Goal: Transaction & Acquisition: Obtain resource

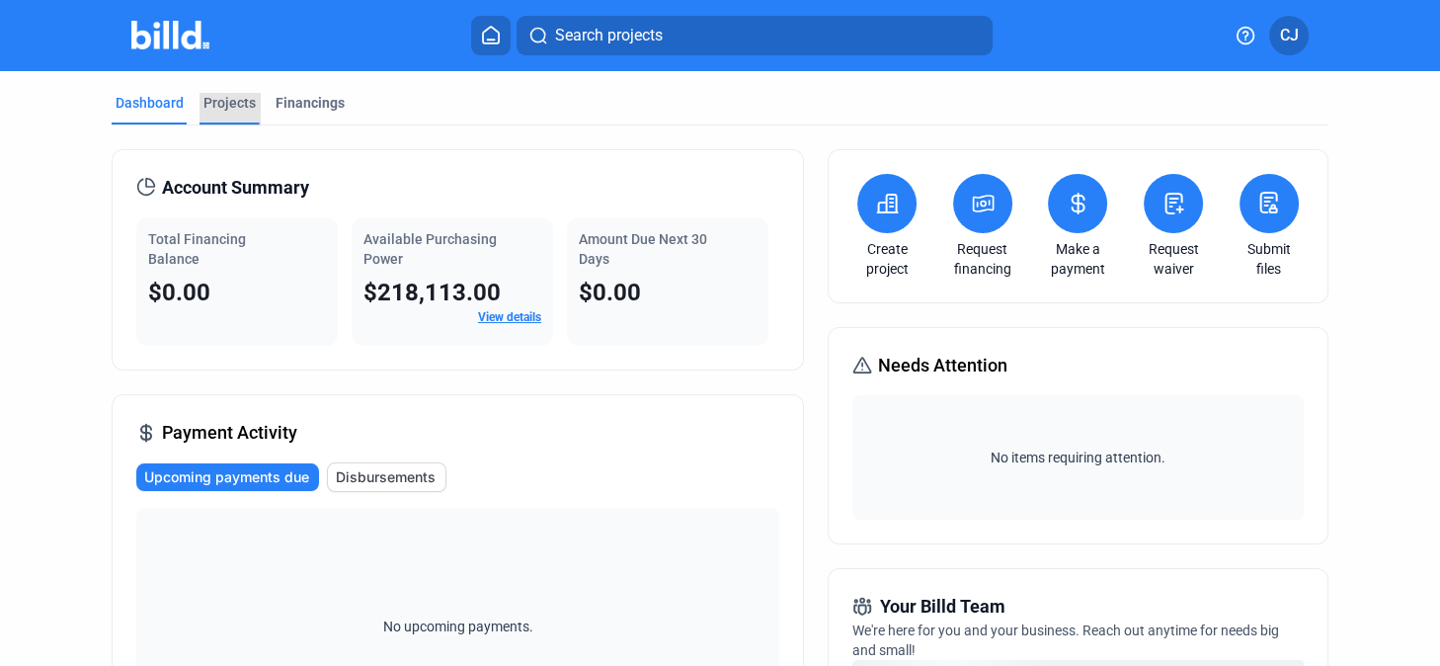
click at [235, 98] on div "Projects" at bounding box center [229, 103] width 52 height 20
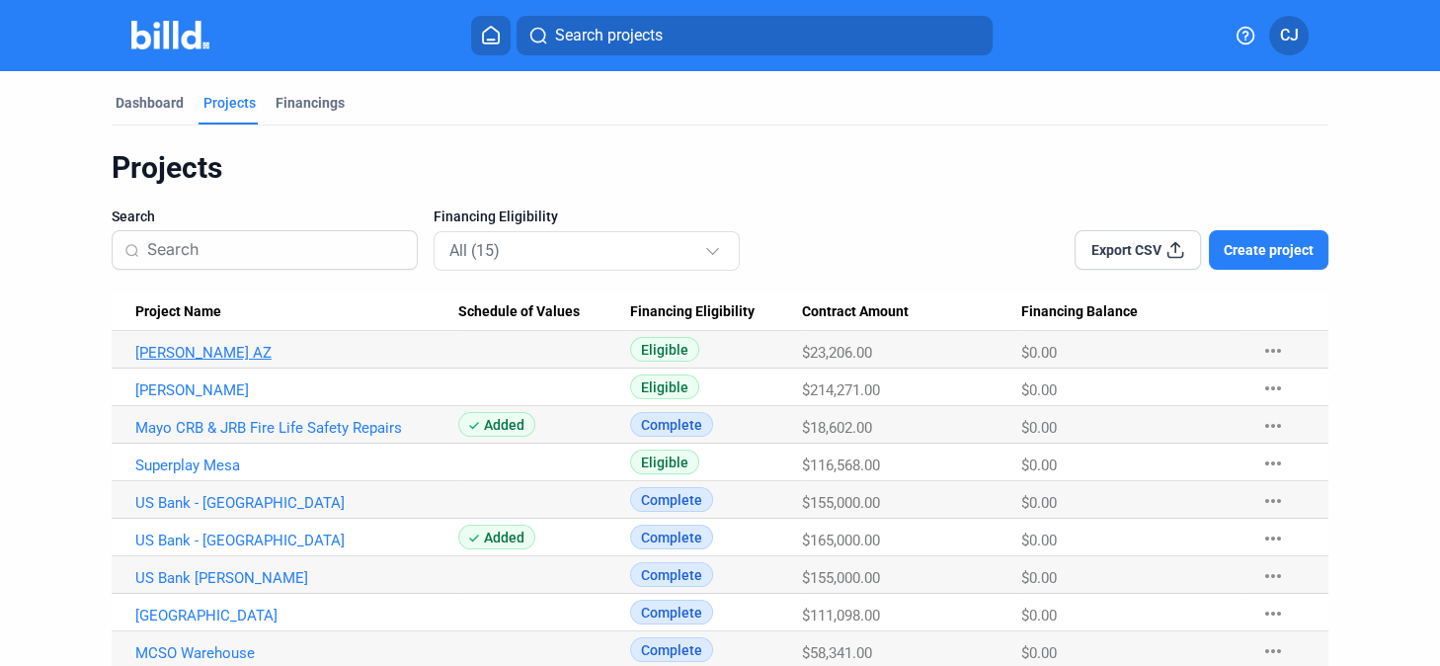
click at [197, 351] on link "[PERSON_NAME] AZ" at bounding box center [296, 353] width 323 height 18
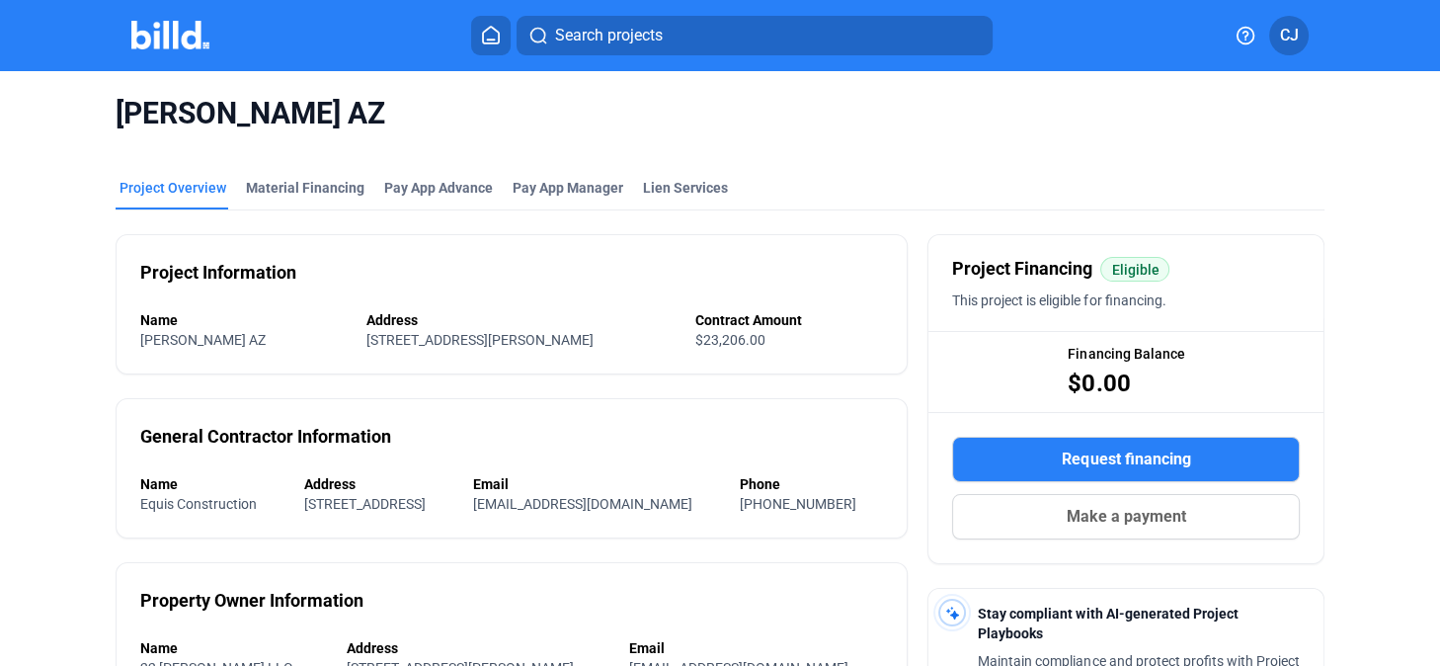
click at [1125, 465] on span "Request financing" at bounding box center [1126, 459] width 128 height 24
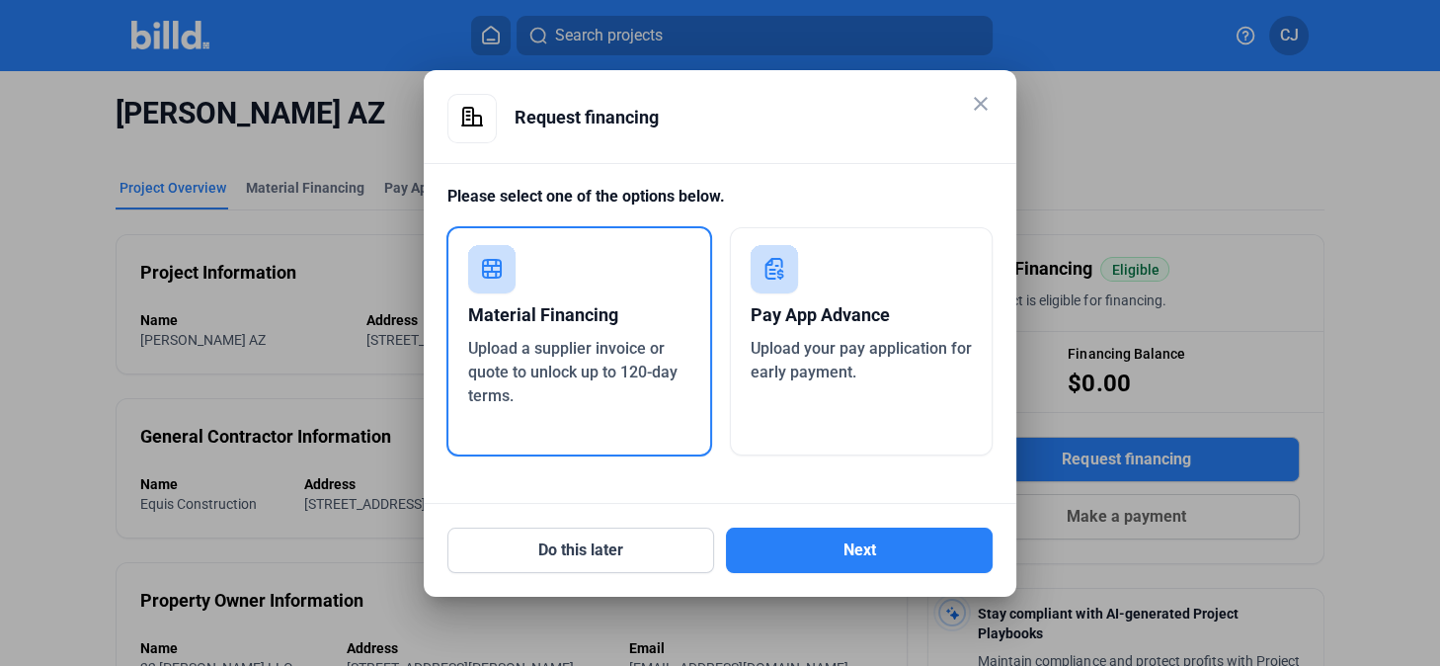
click at [838, 310] on div "Pay App Advance" at bounding box center [861, 314] width 222 height 43
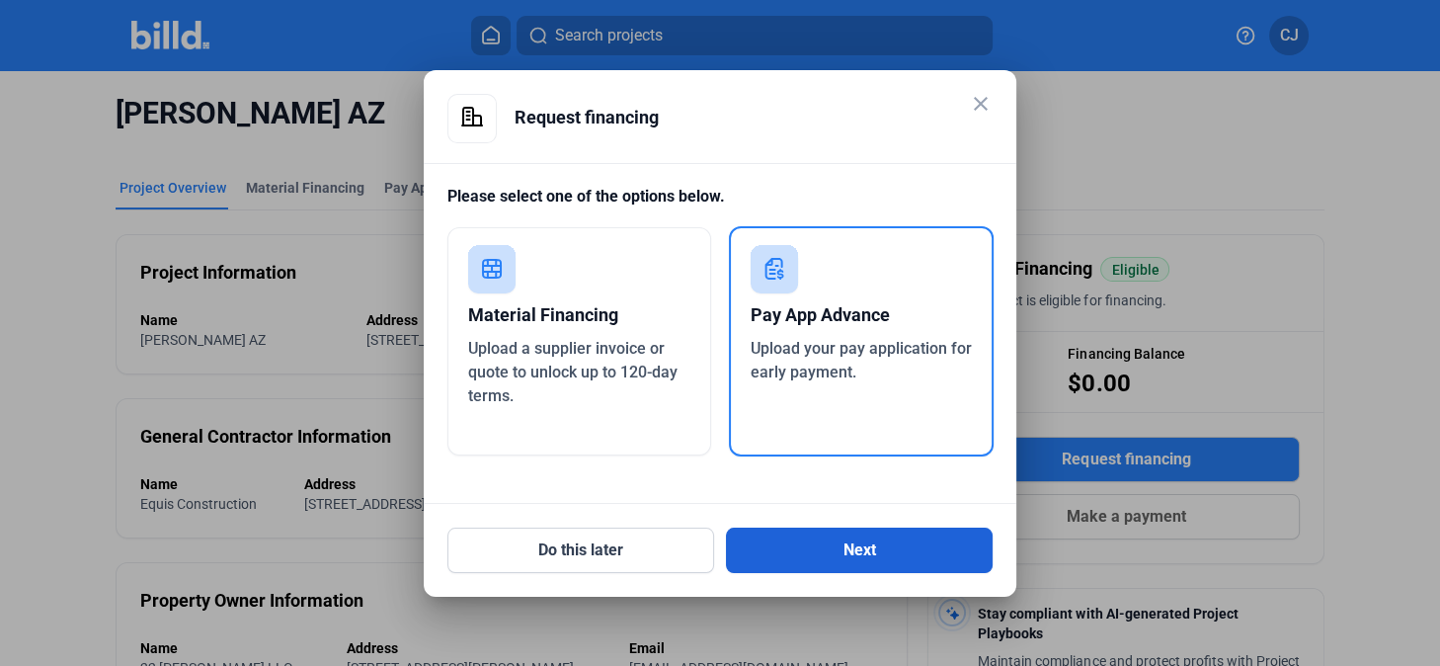
click at [896, 538] on button "Next" at bounding box center [859, 549] width 267 height 45
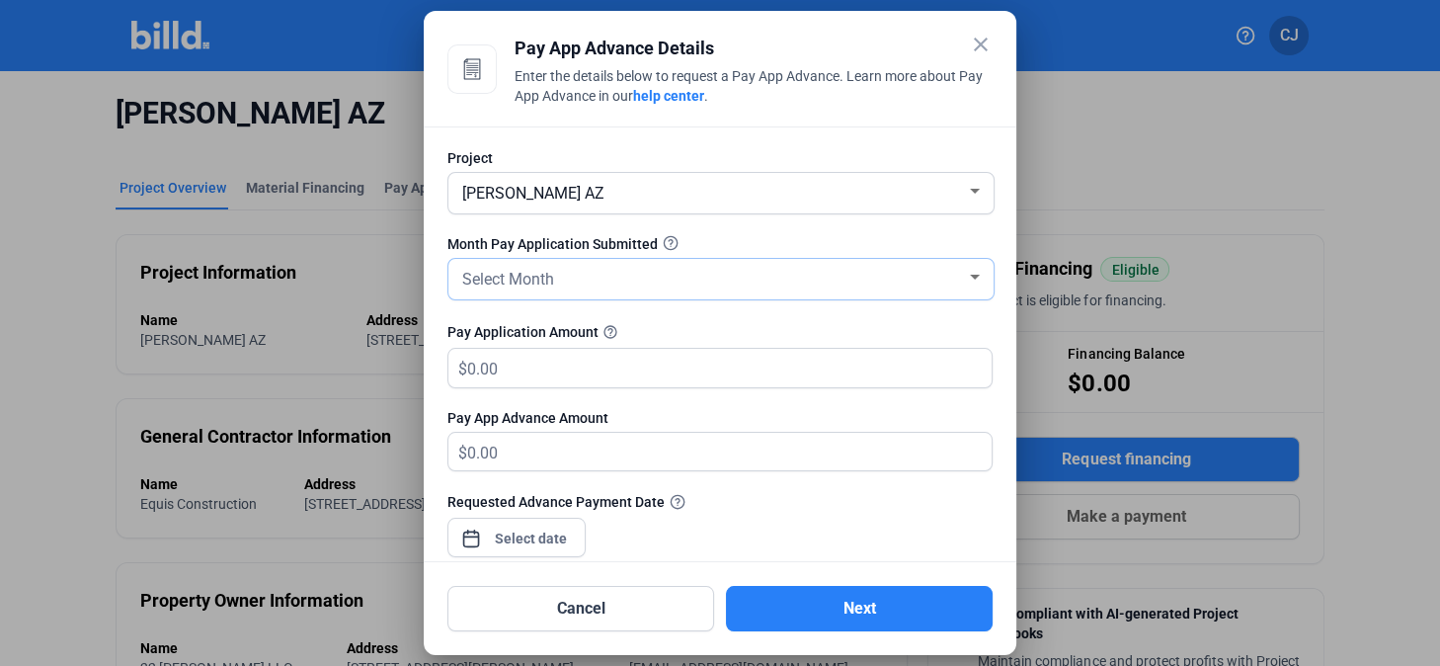
click at [970, 275] on div at bounding box center [975, 277] width 10 height 5
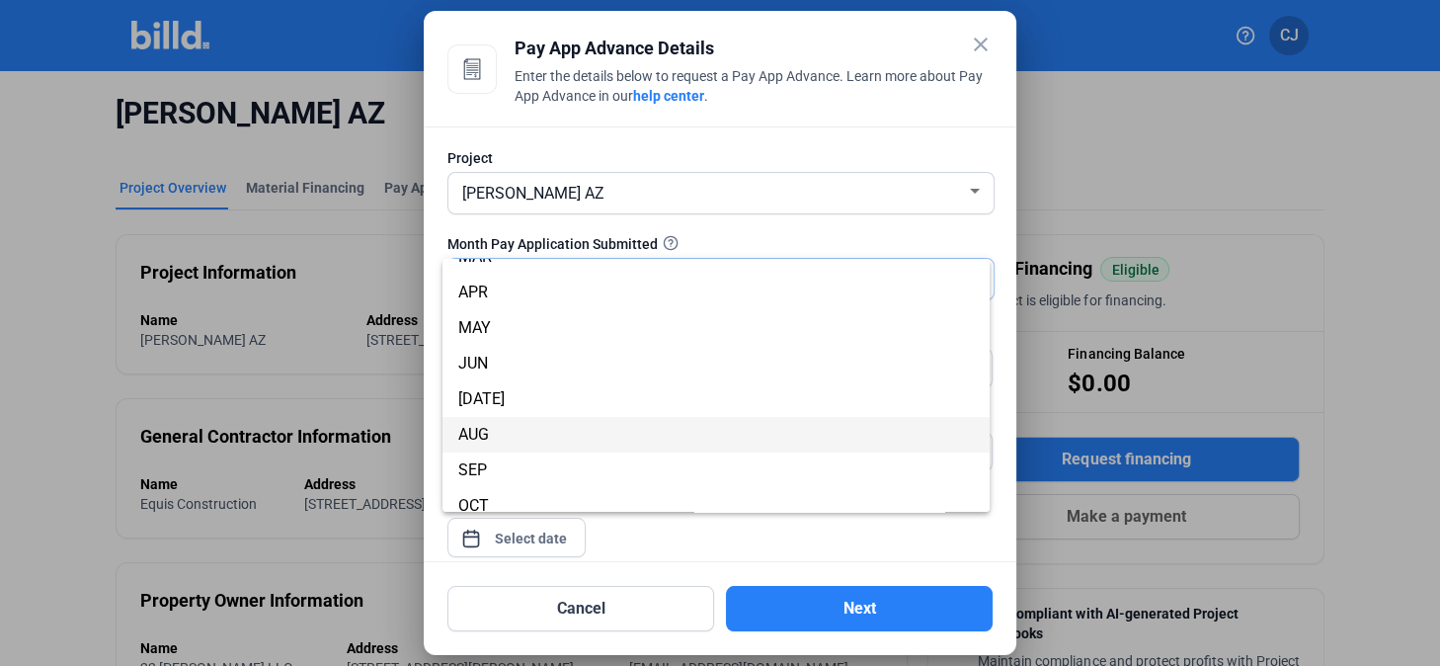
scroll to position [174, 0]
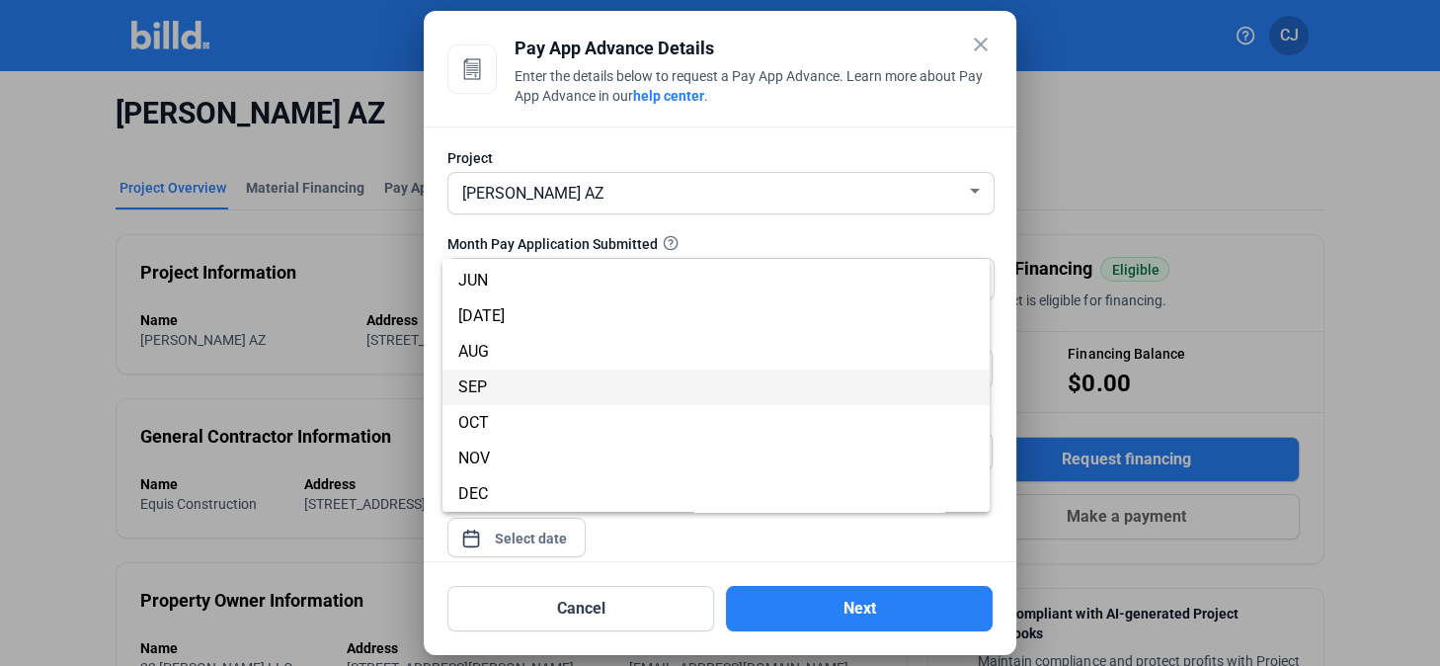
click at [496, 391] on span "SEP" at bounding box center [715, 387] width 515 height 36
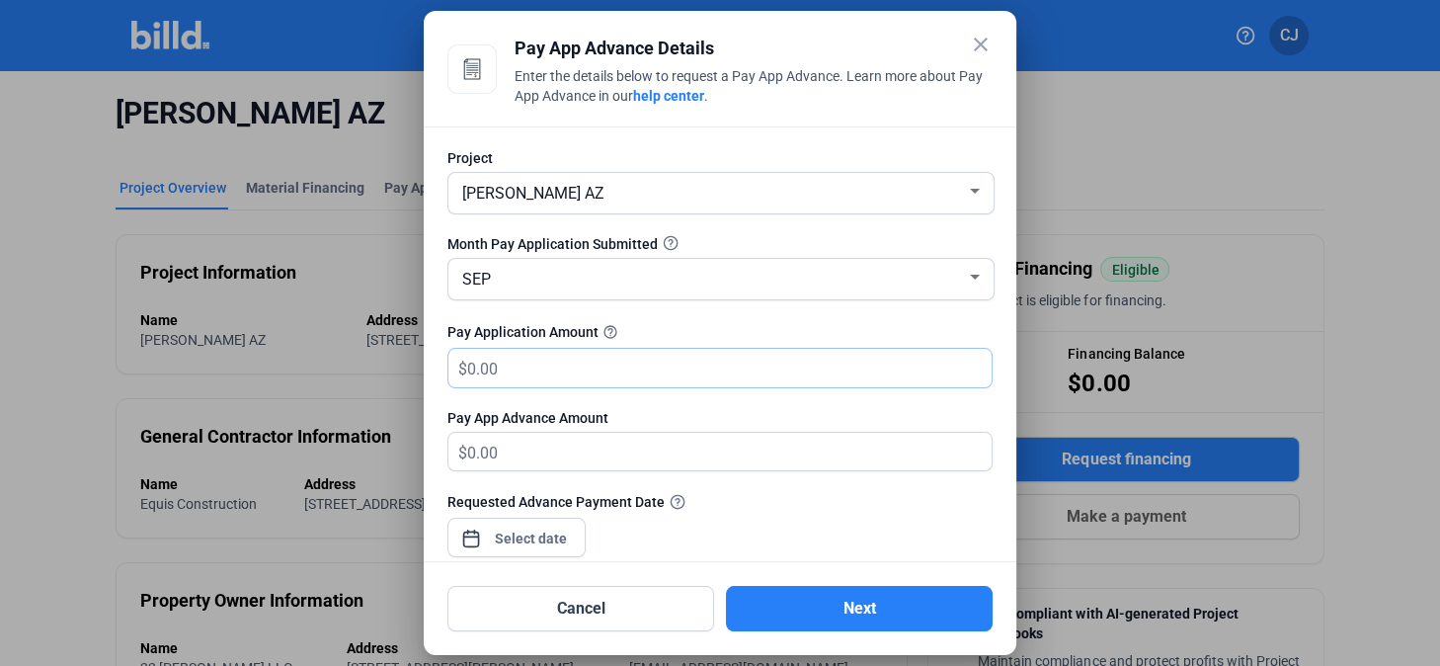
click at [507, 367] on input "text" at bounding box center [718, 368] width 502 height 39
type input "2"
type input "2.00"
type input "22"
type input "22.00"
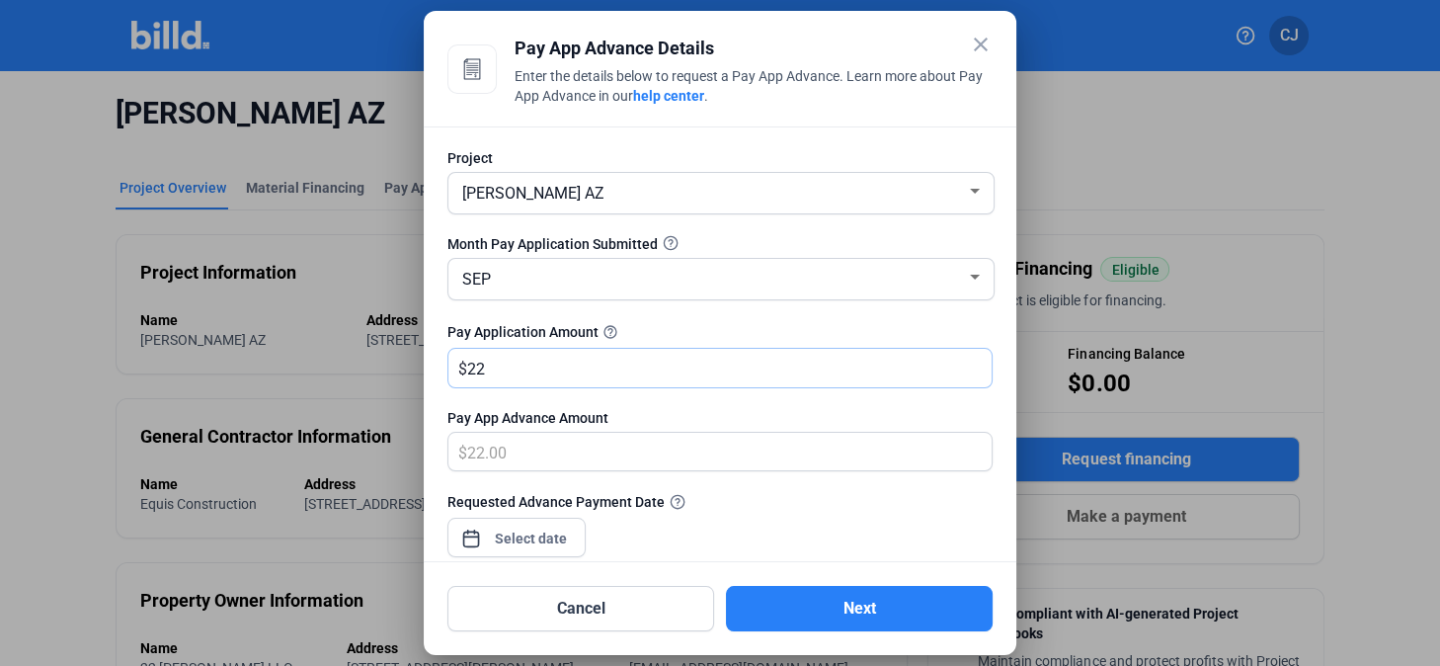
type input "220"
type input "220.00"
type input "2204"
type input "2,204.00"
type input "2,2045"
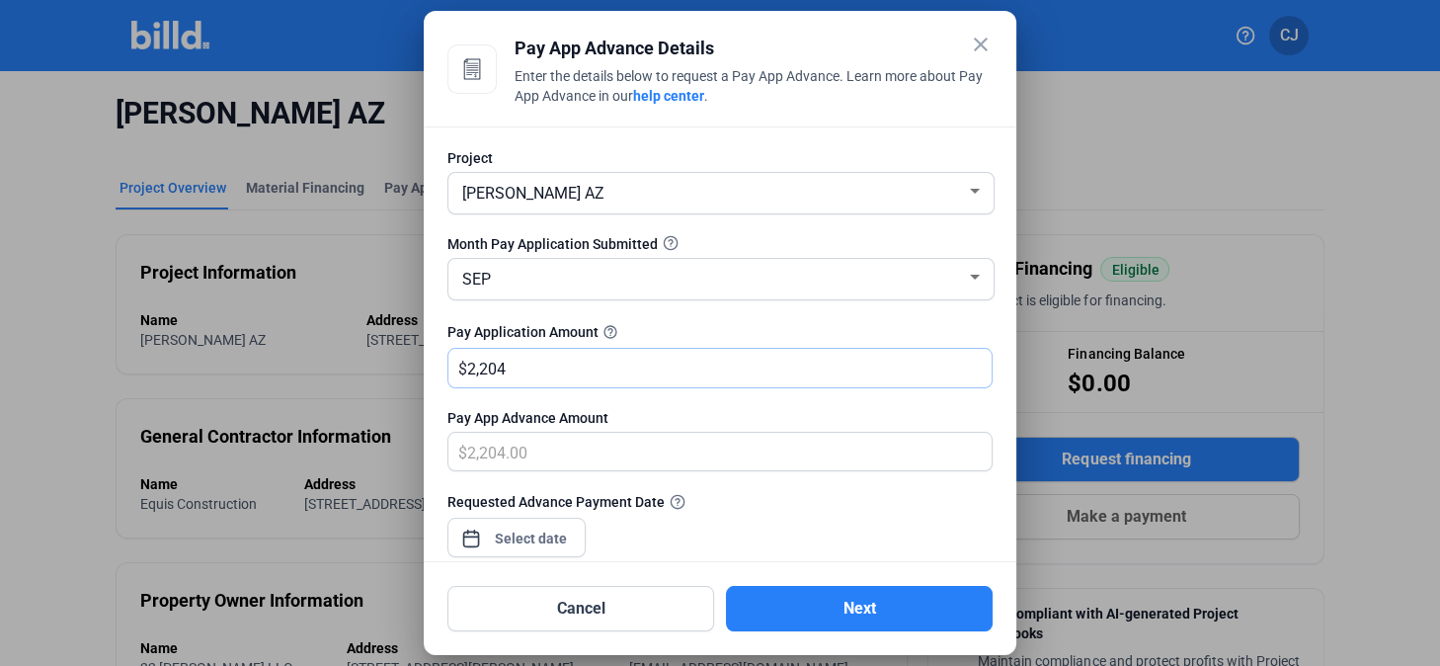
type input "22,045.00"
type input "22,045.7"
type input "22,045.70"
click at [761, 491] on div "Requested Advance Payment Date" at bounding box center [719, 501] width 545 height 21
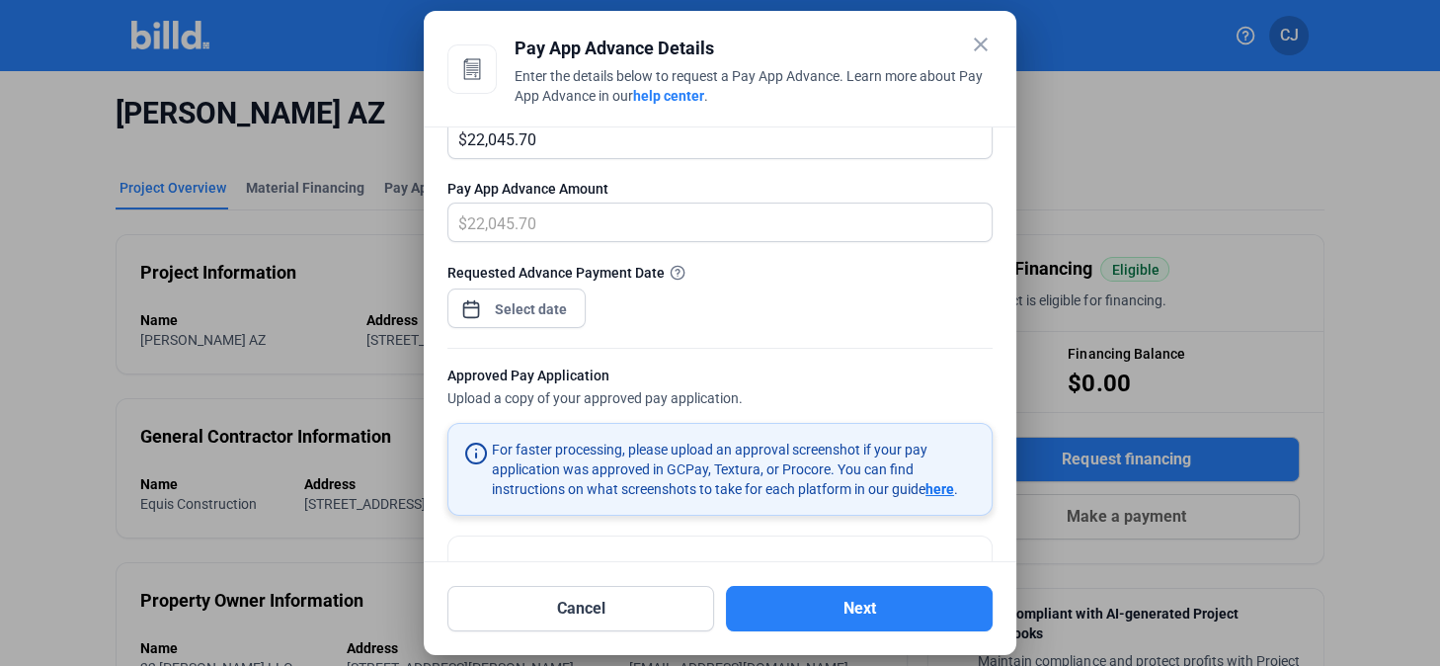
scroll to position [269, 0]
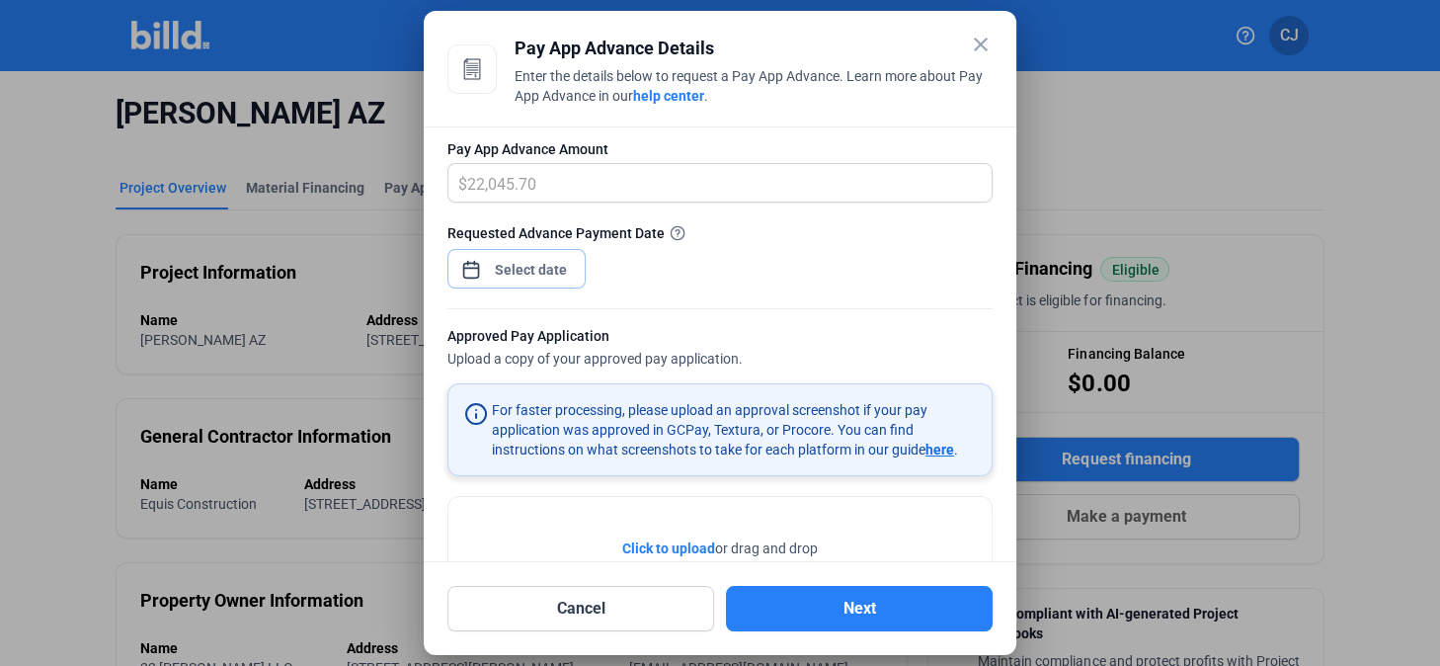
click at [543, 262] on div "close Pay App Advance Details Enter the details below to request a Pay App Adva…" at bounding box center [720, 333] width 1440 height 666
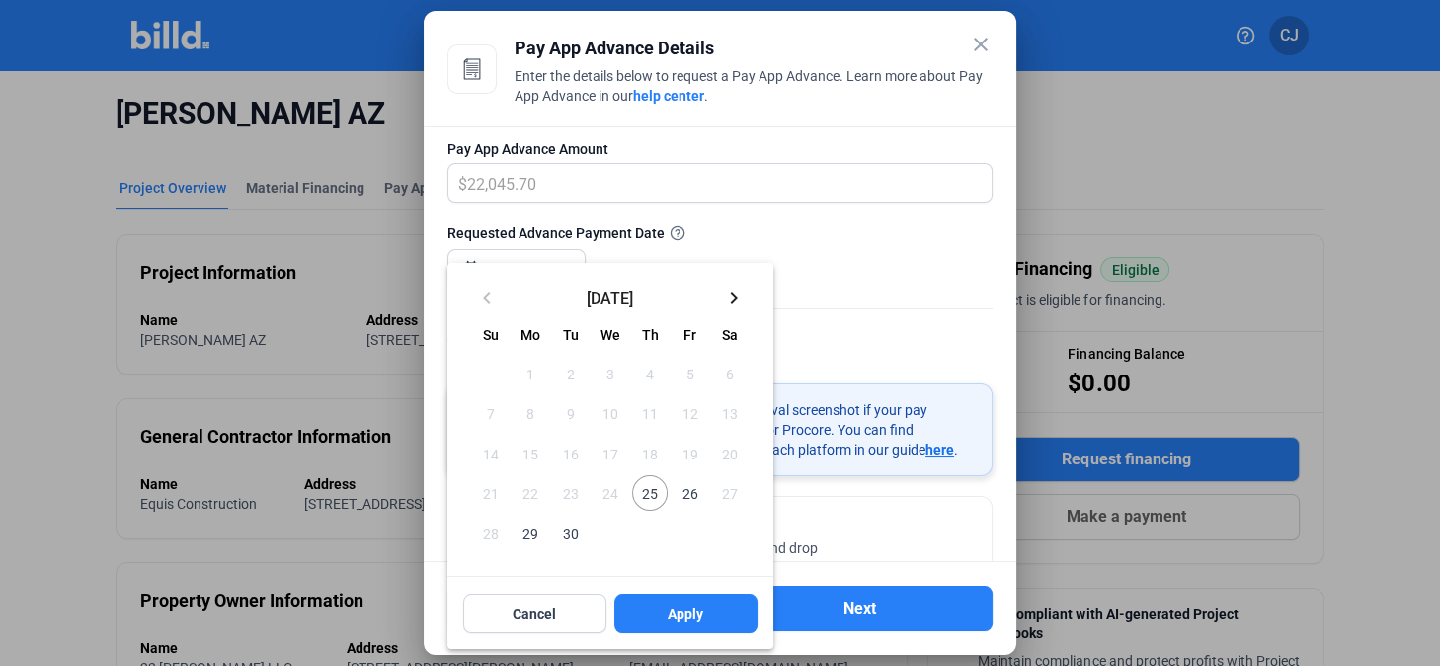
click at [653, 494] on span "25" at bounding box center [650, 493] width 36 height 36
click at [703, 617] on button "Apply" at bounding box center [685, 612] width 143 height 39
type input "[DATE]"
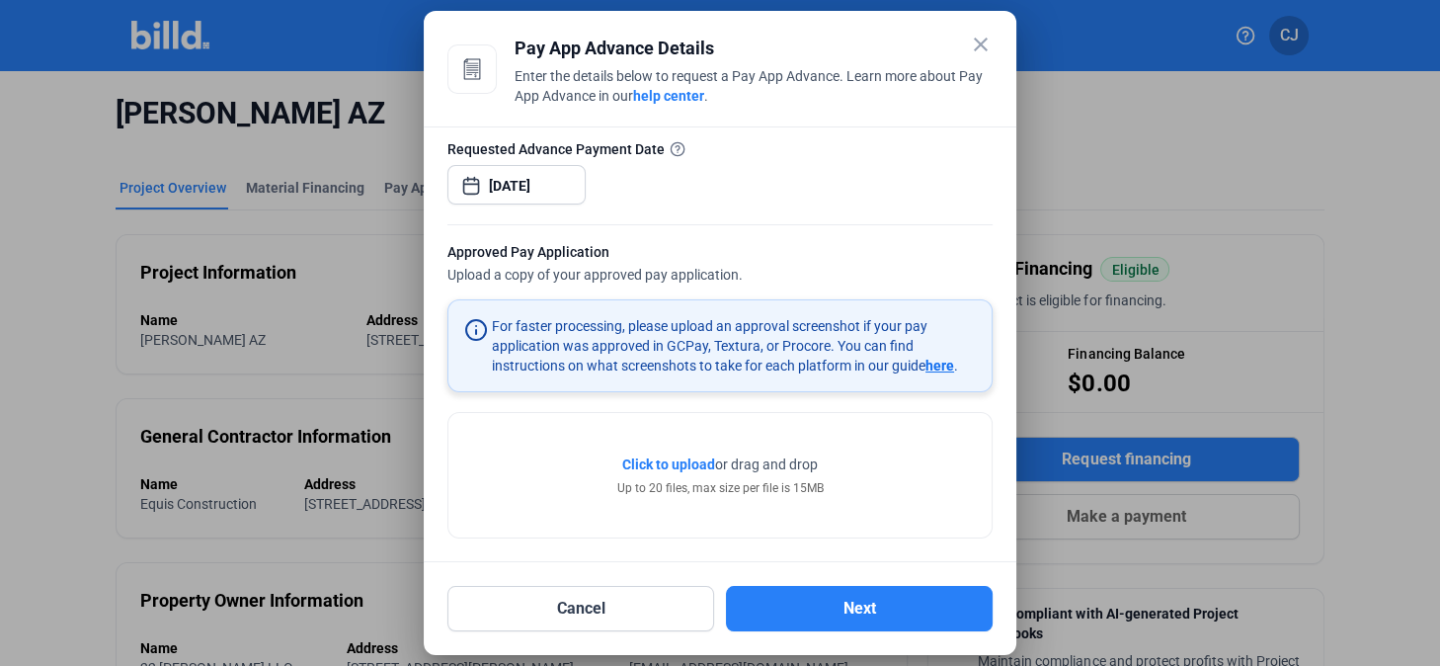
scroll to position [360, 0]
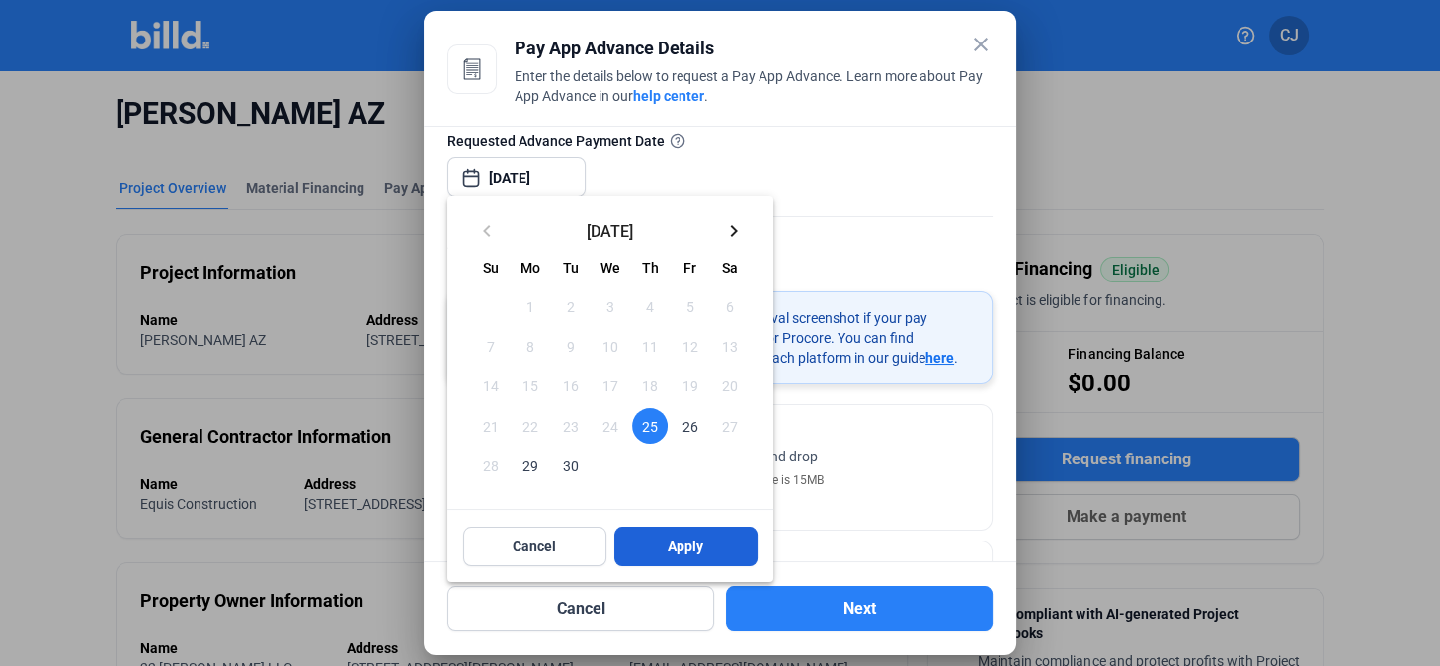
click at [685, 551] on span "Apply" at bounding box center [686, 546] width 36 height 20
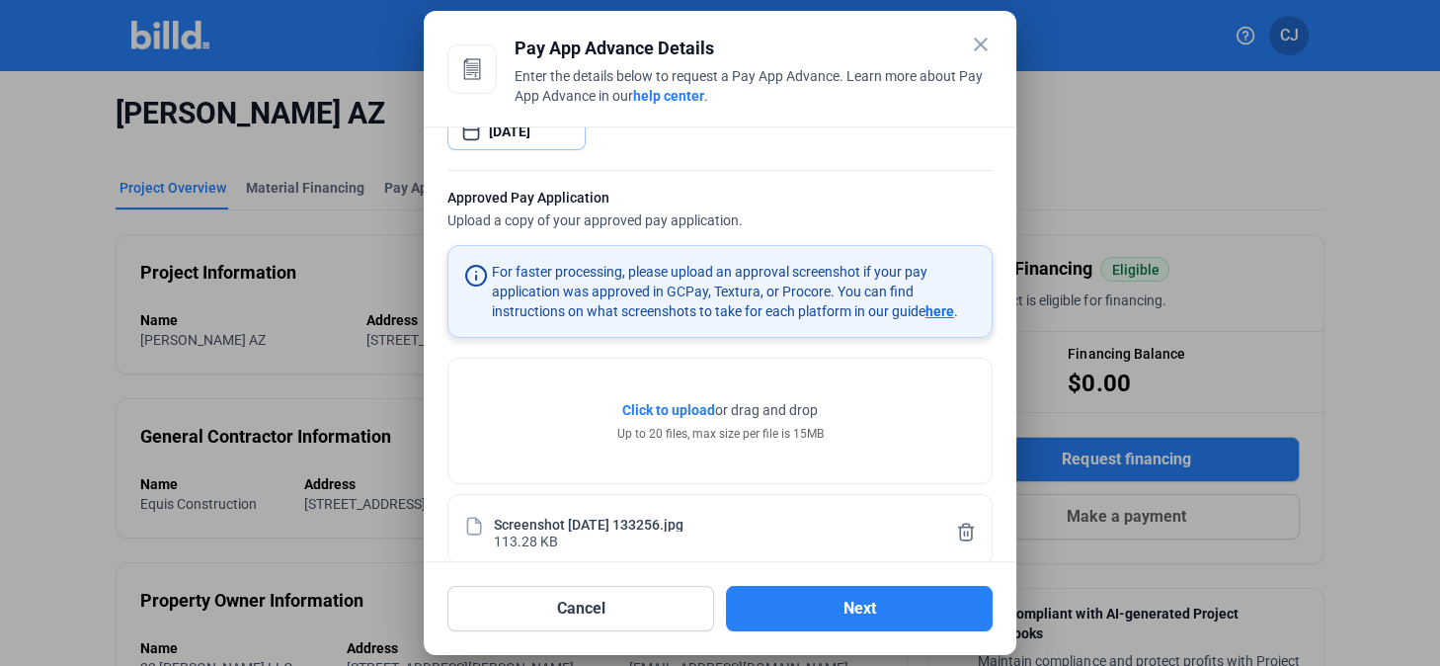
scroll to position [433, 0]
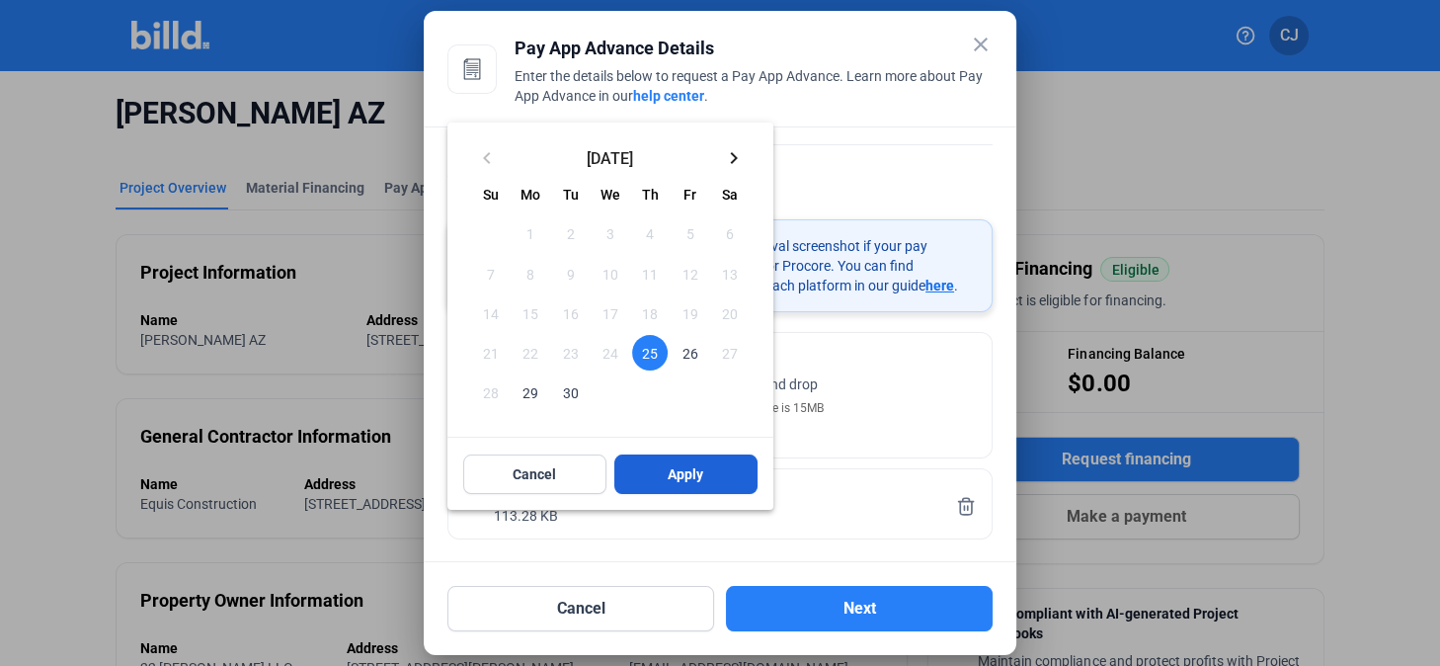
click at [653, 463] on button "Apply" at bounding box center [685, 473] width 143 height 39
click at [911, 423] on div at bounding box center [720, 333] width 1440 height 666
click at [727, 467] on button "Apply" at bounding box center [685, 473] width 143 height 39
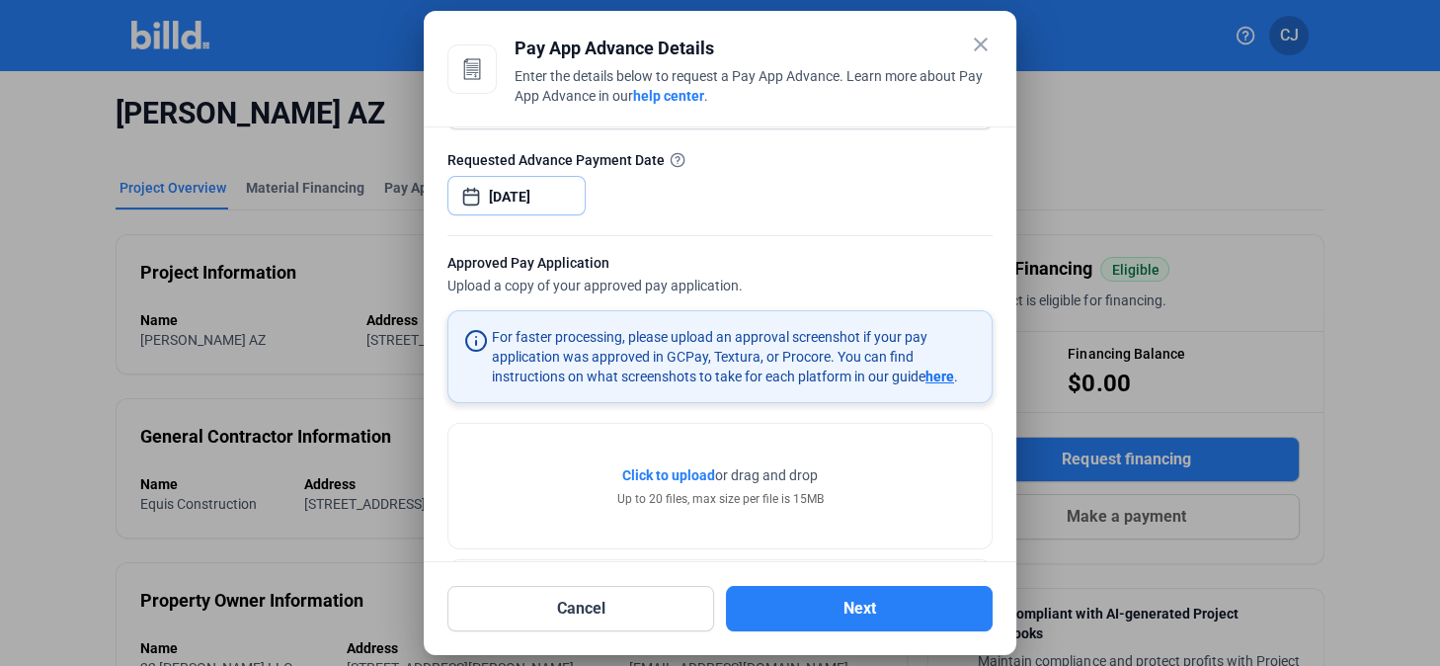
scroll to position [371, 0]
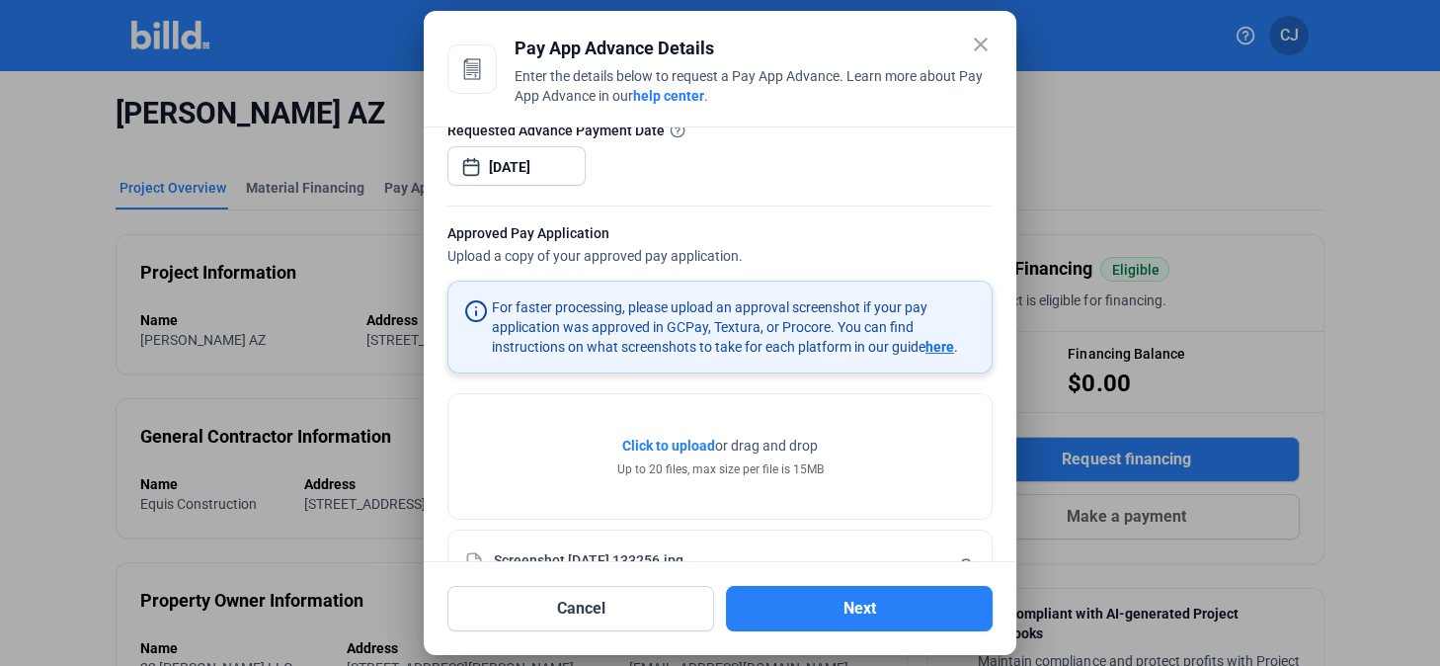
click at [692, 443] on span "Click to upload" at bounding box center [668, 445] width 93 height 16
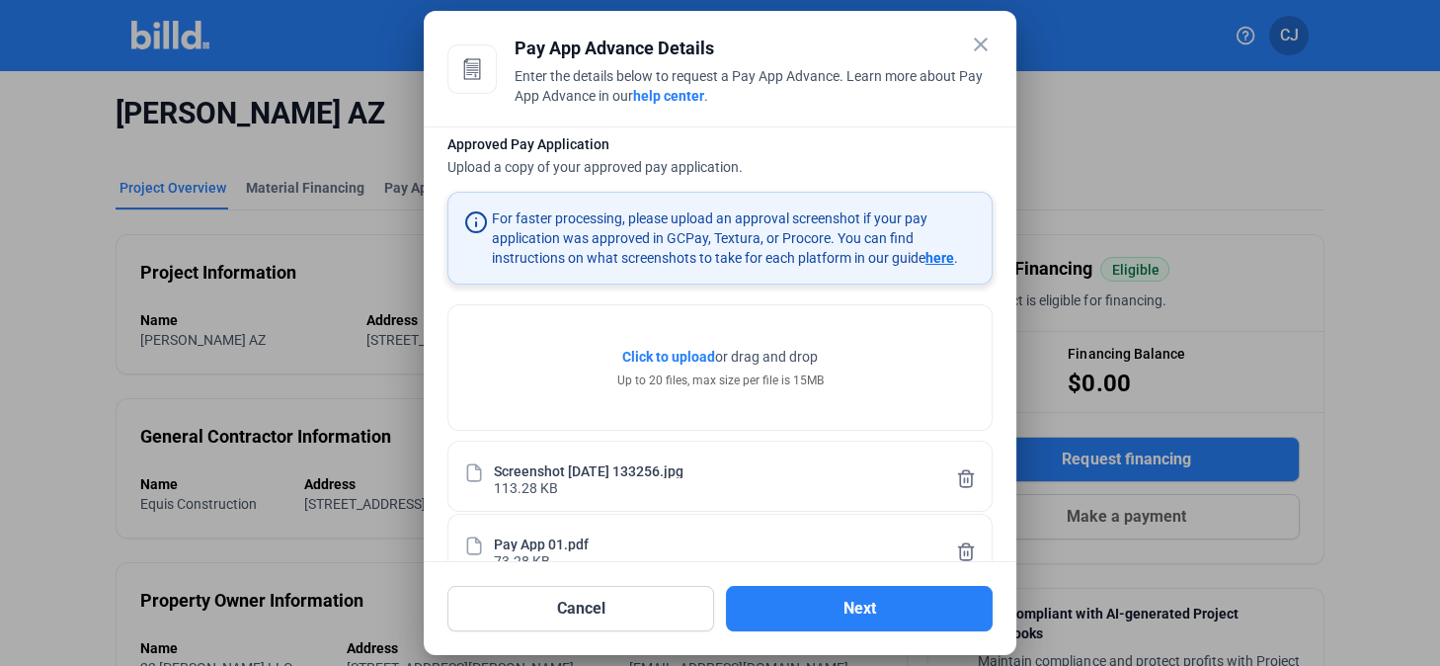
click at [633, 349] on span "Click to upload" at bounding box center [668, 357] width 93 height 16
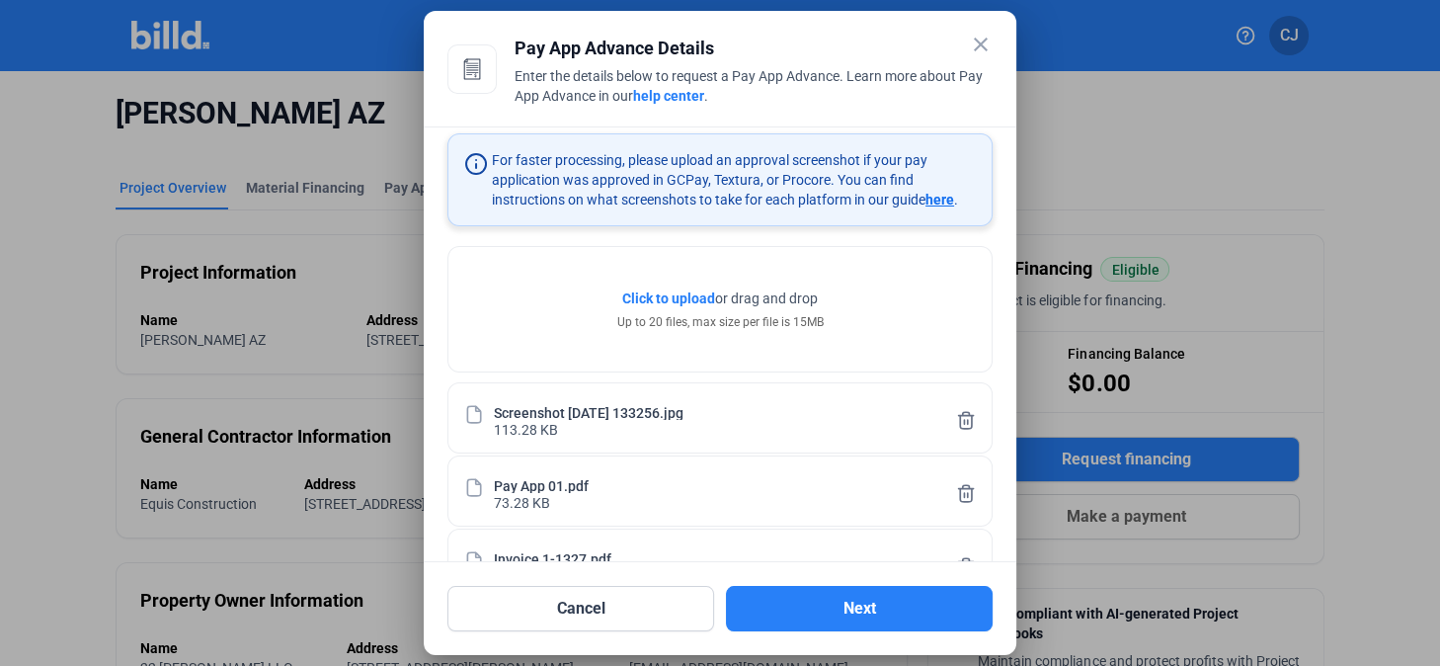
scroll to position [579, 0]
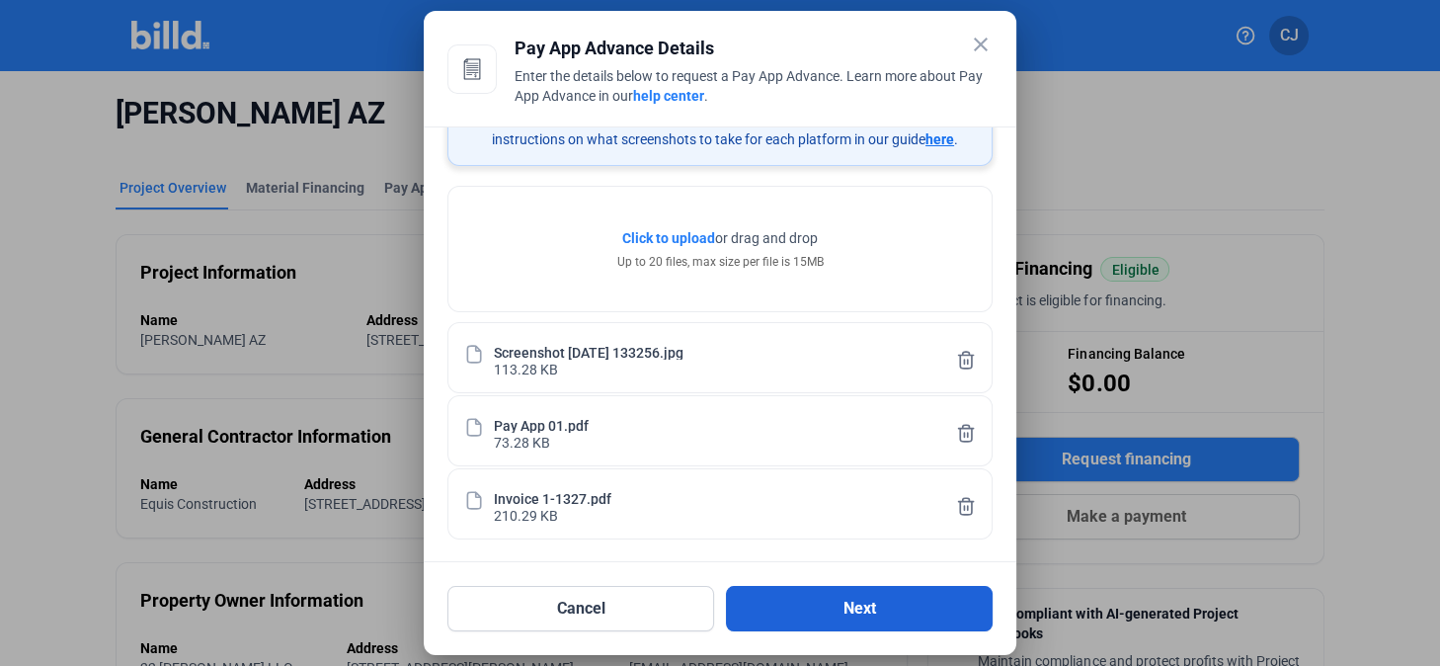
click at [867, 605] on button "Next" at bounding box center [859, 608] width 267 height 45
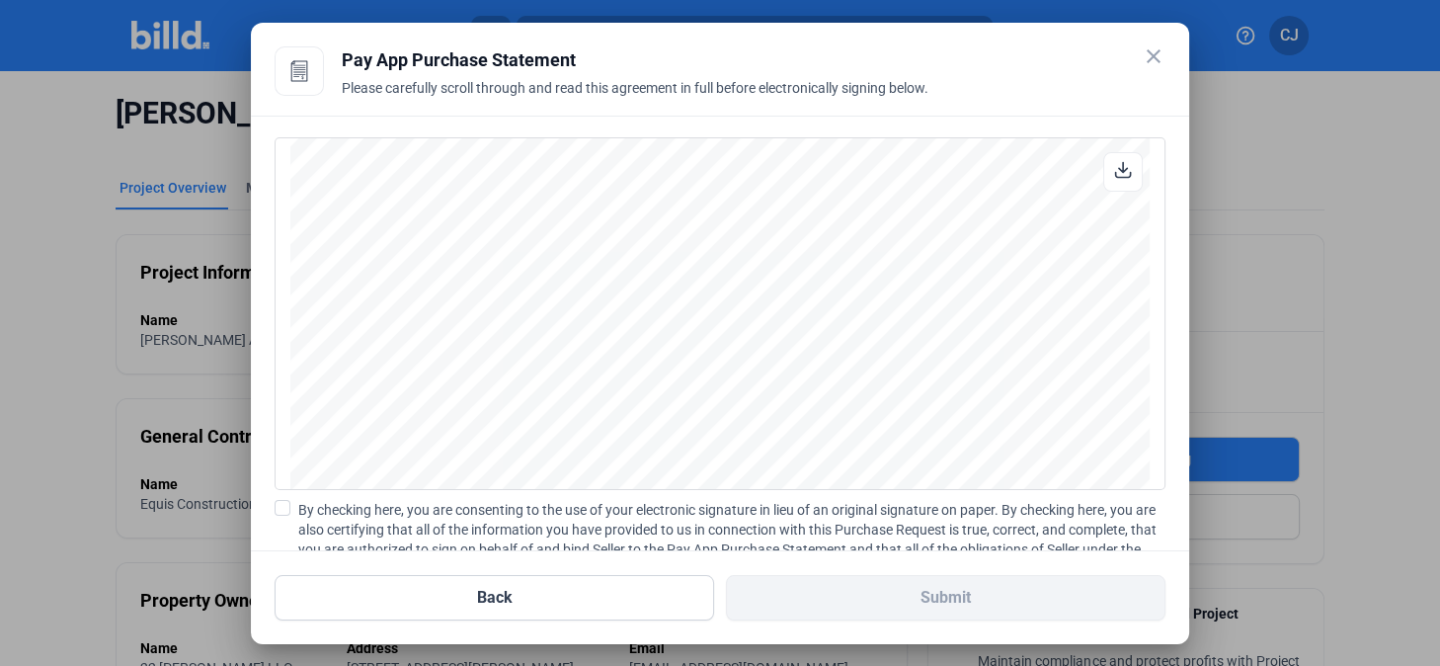
scroll to position [5222, 0]
click at [284, 504] on span at bounding box center [283, 508] width 16 height 16
click at [0, 0] on input "By checking here, you are consenting to the use of your electronic signature in…" at bounding box center [0, 0] width 0 height 0
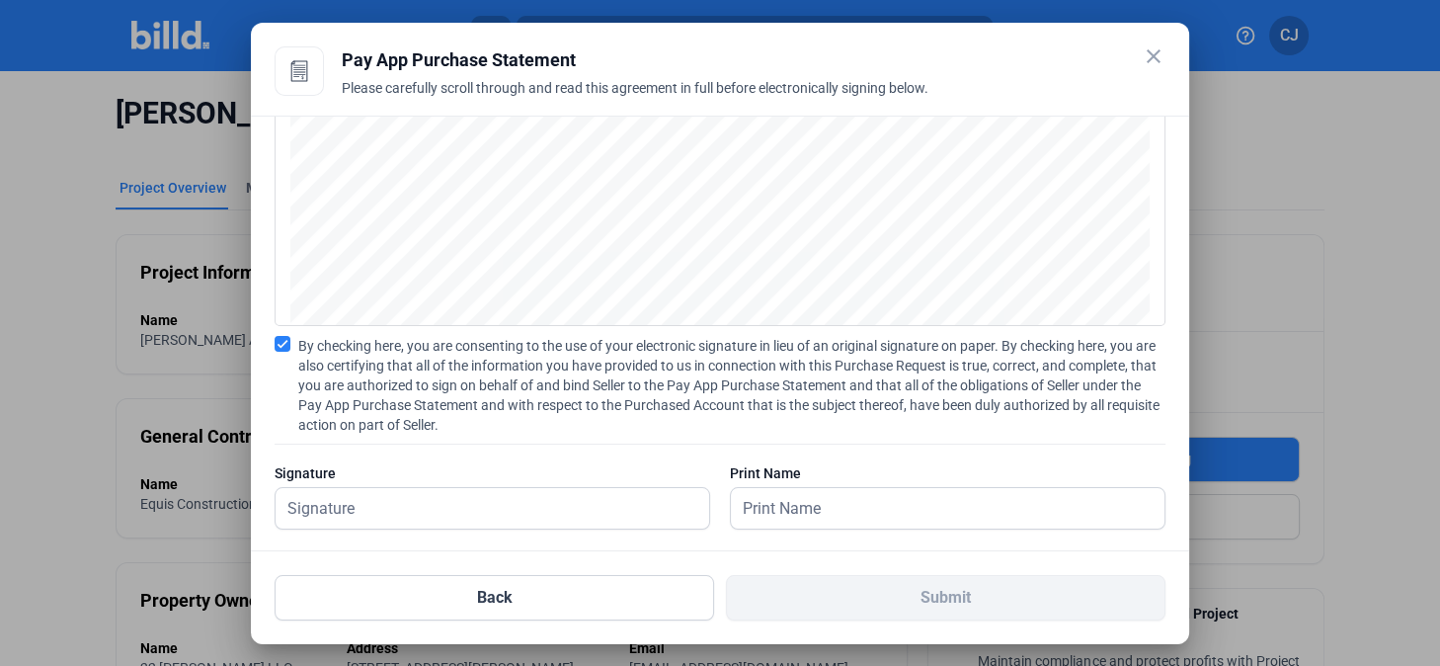
scroll to position [186, 0]
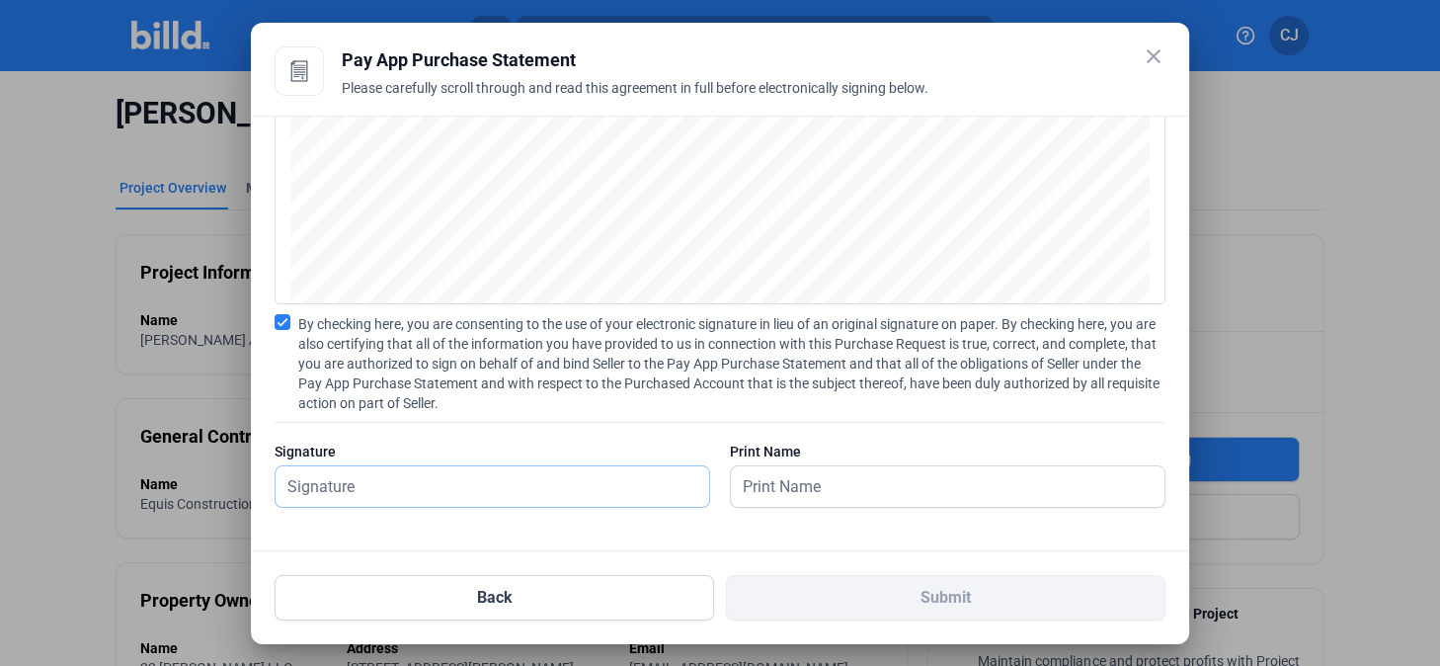
click at [456, 485] on input "text" at bounding box center [482, 486] width 412 height 40
type input "[PERSON_NAME]"
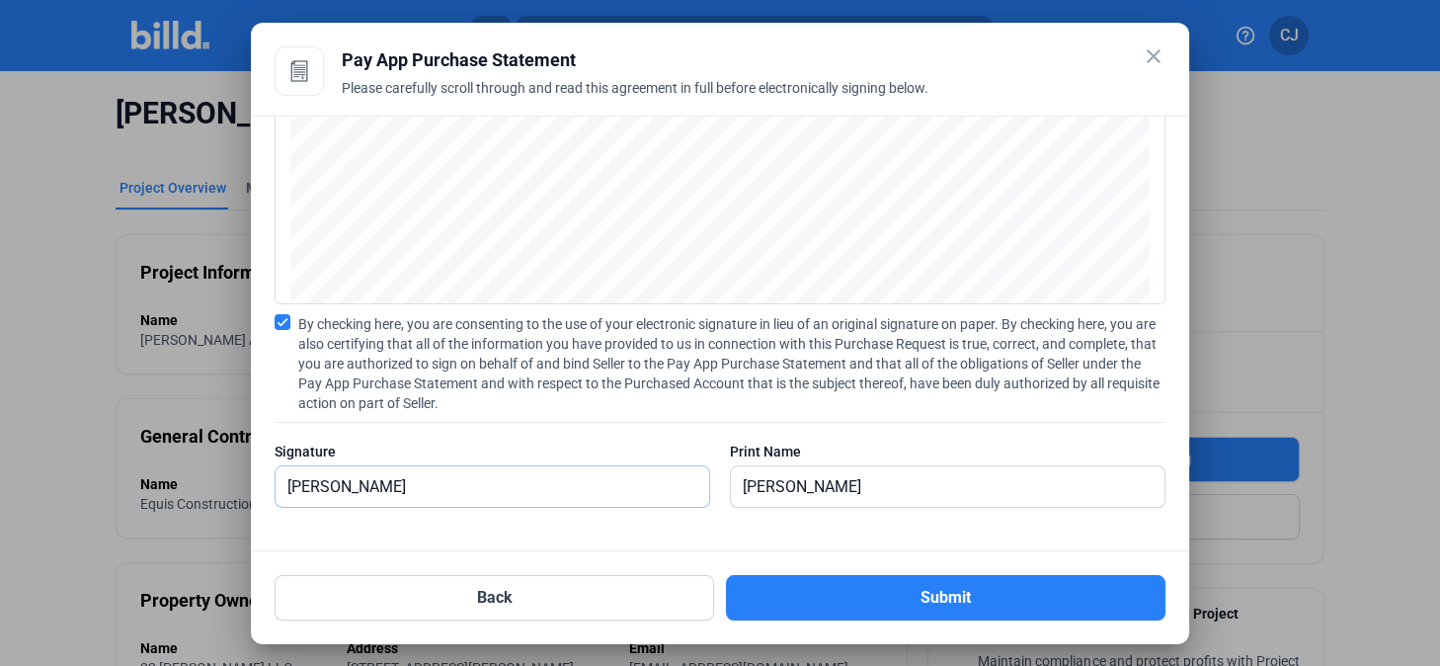
scroll to position [5227, 0]
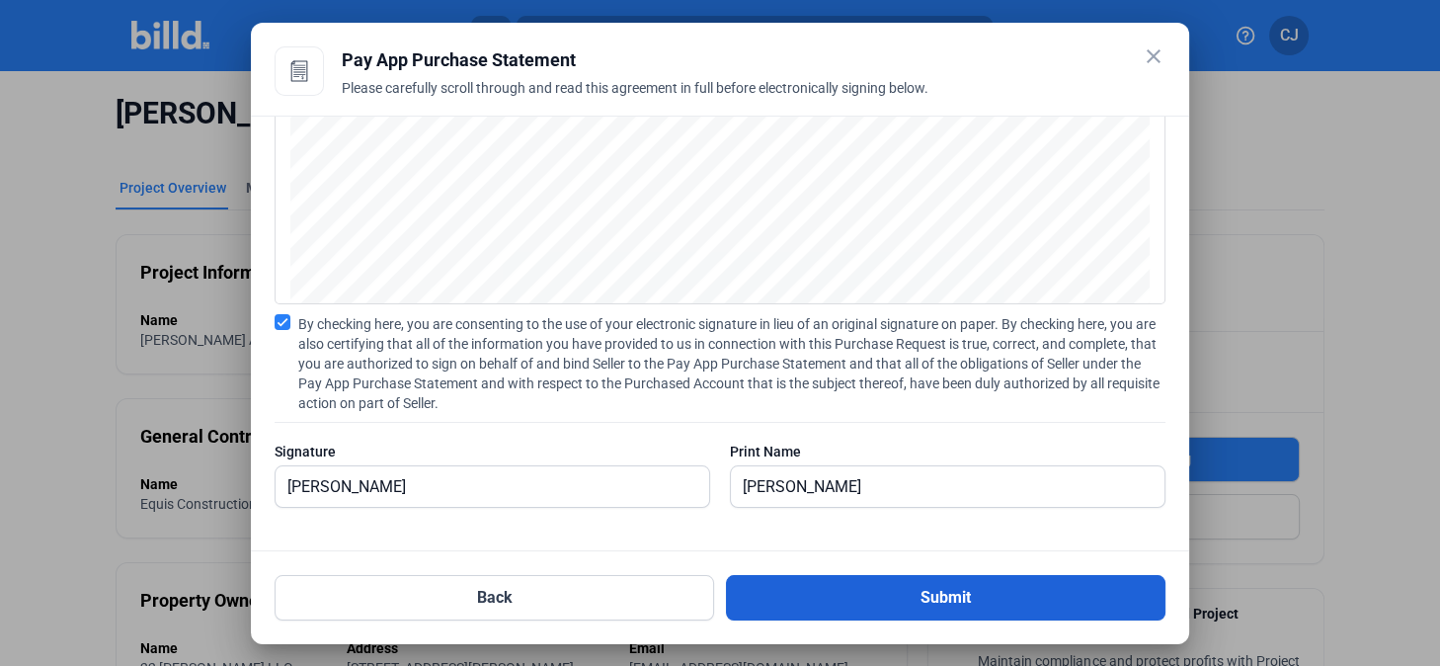
click at [910, 599] on button "Submit" at bounding box center [945, 597] width 439 height 45
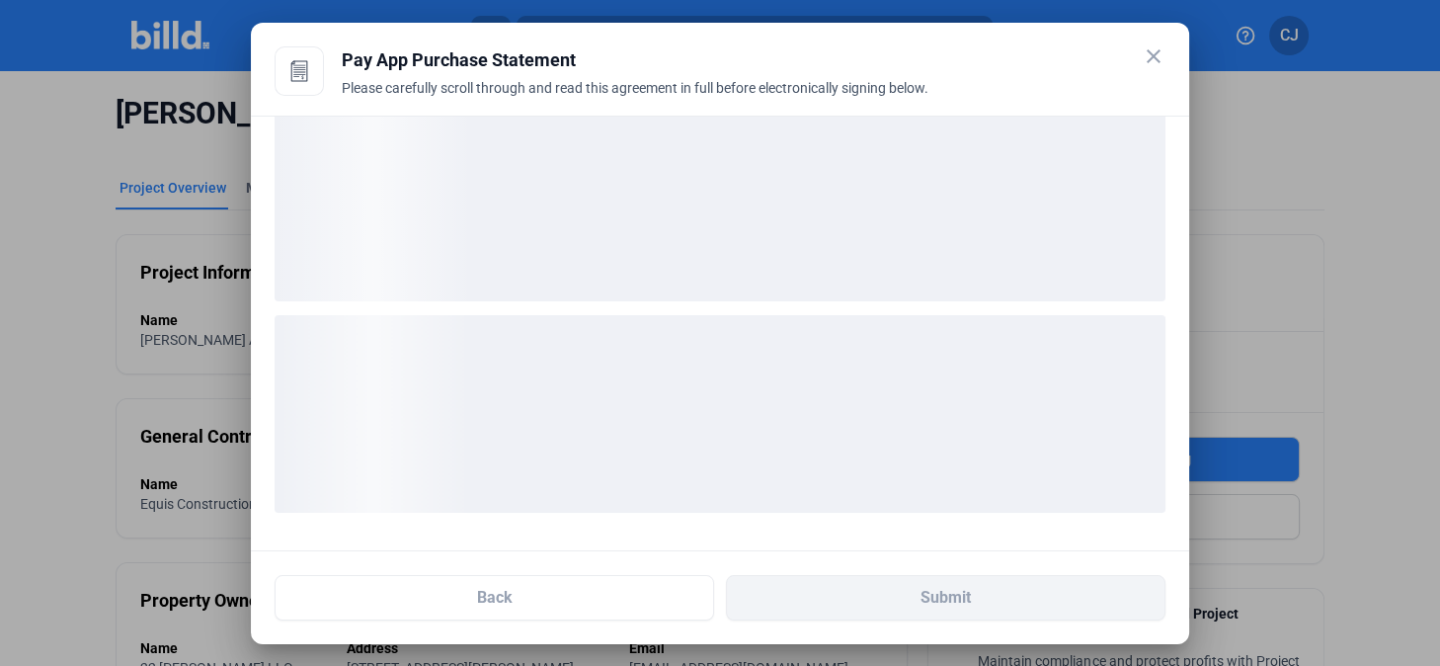
scroll to position [34, 0]
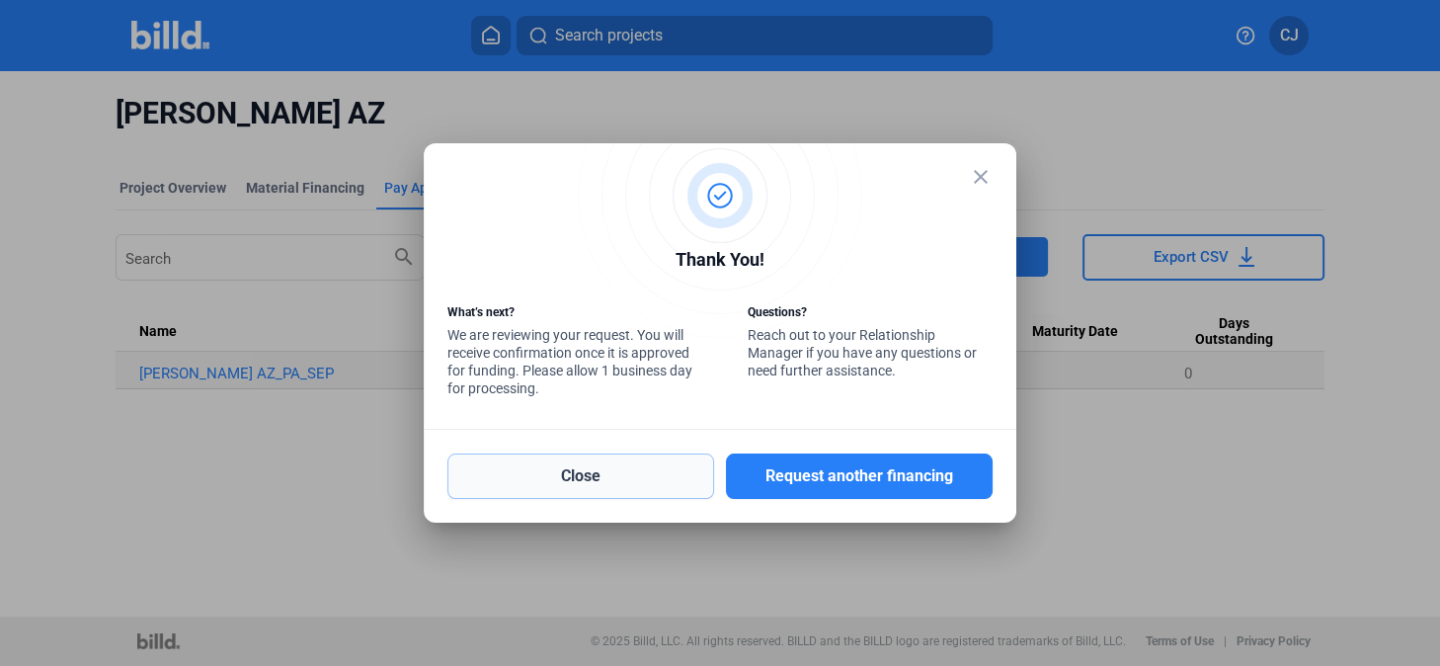
click at [623, 481] on button "Close" at bounding box center [580, 475] width 267 height 45
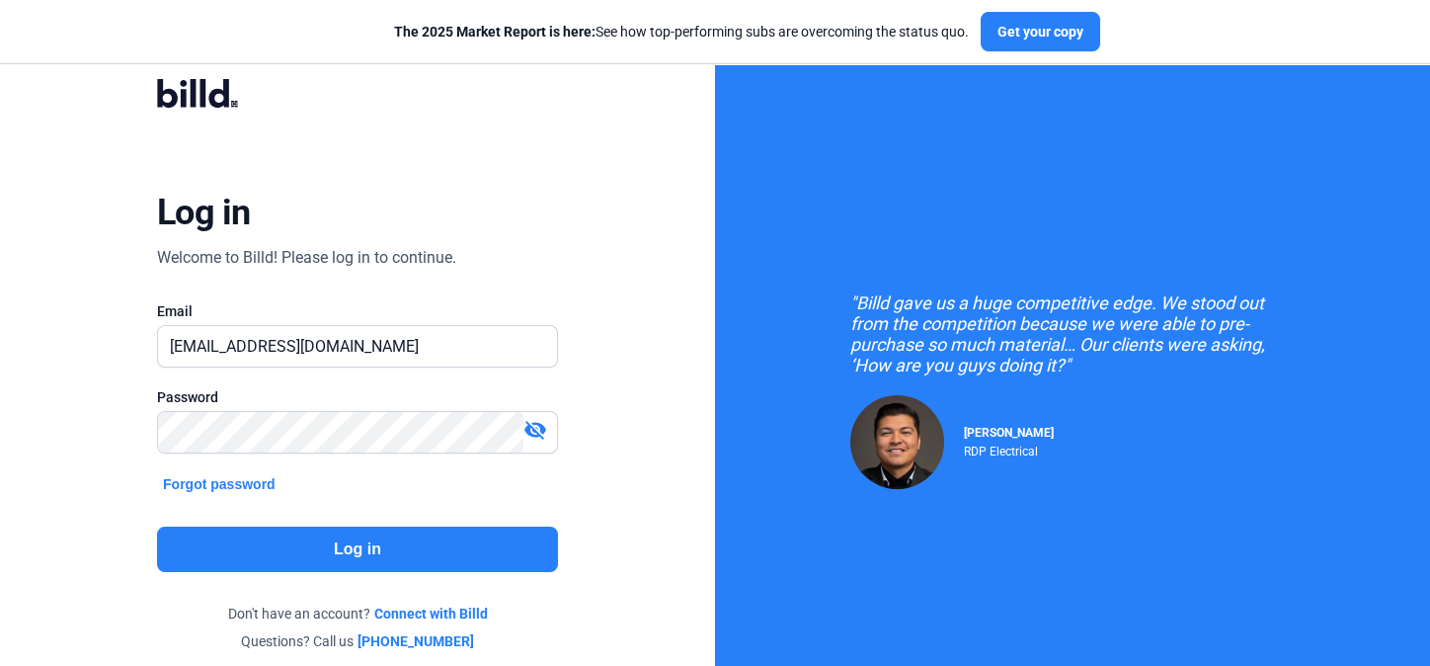
click at [491, 531] on button "Log in" at bounding box center [357, 548] width 401 height 45
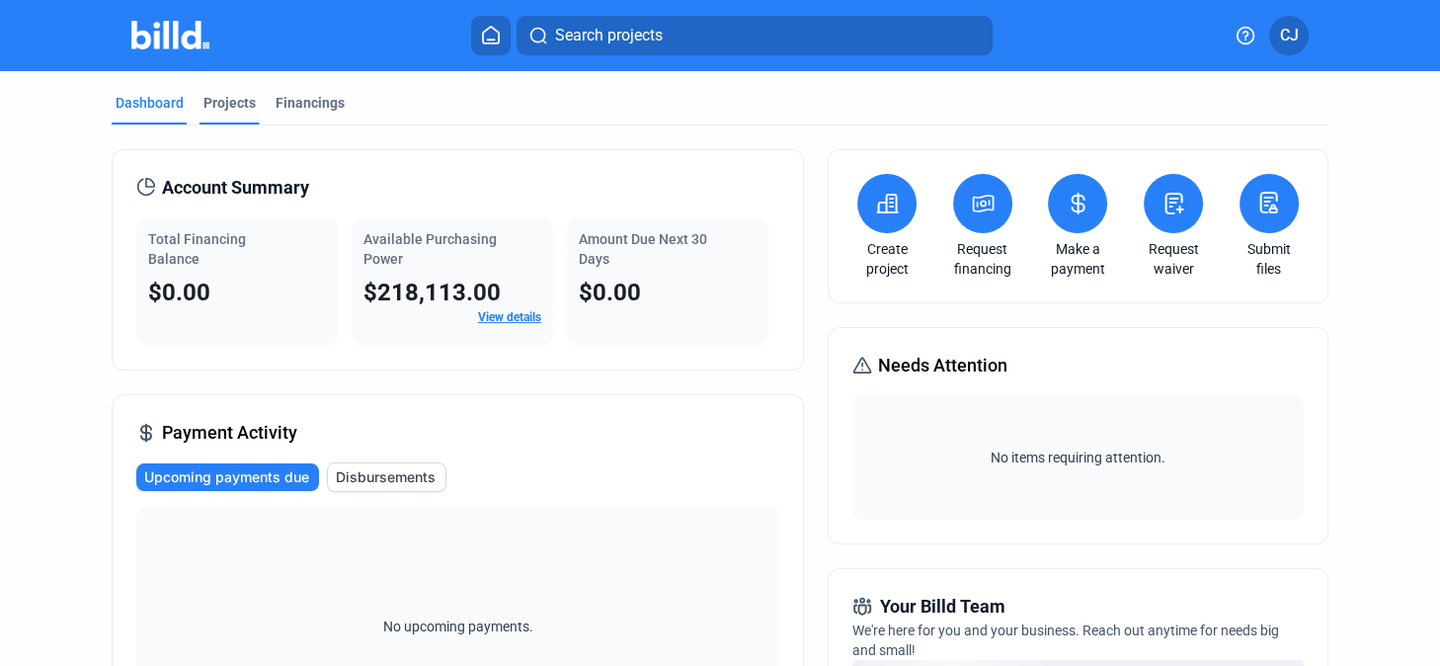
click at [221, 103] on div "Projects" at bounding box center [229, 103] width 52 height 20
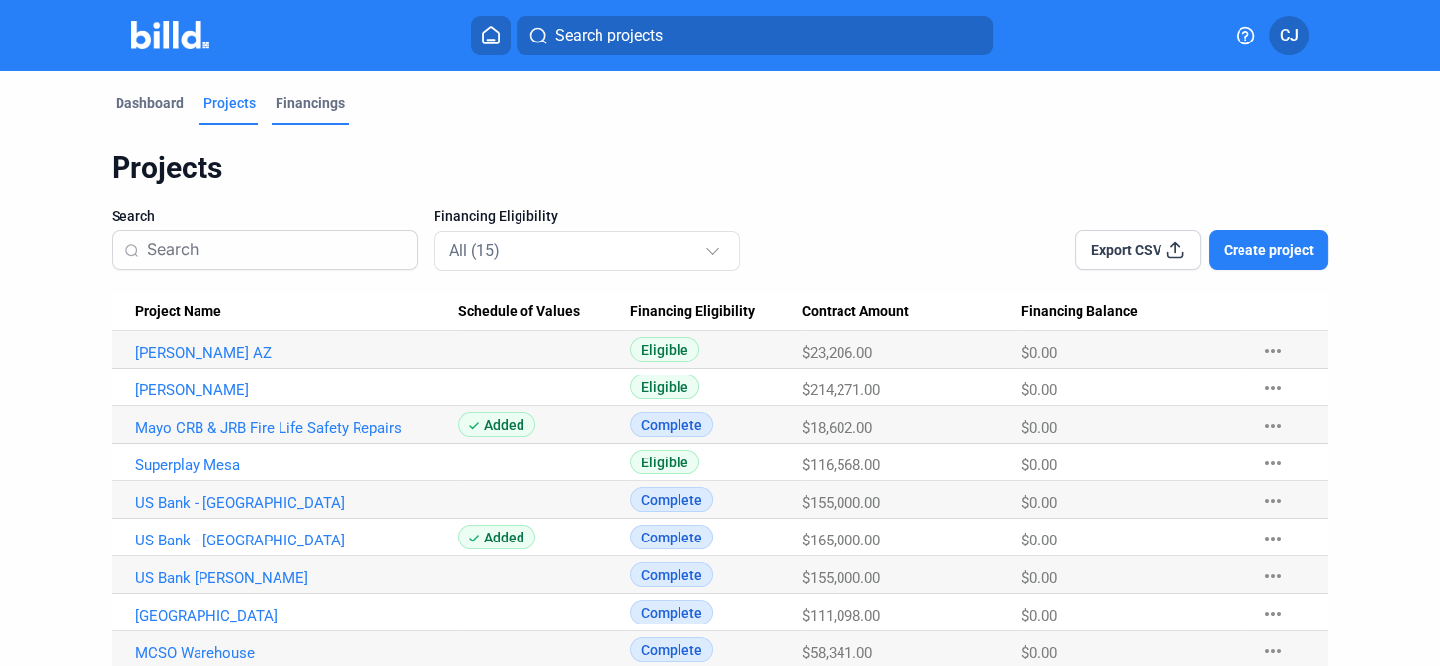
click at [317, 94] on div "Financings" at bounding box center [310, 103] width 69 height 20
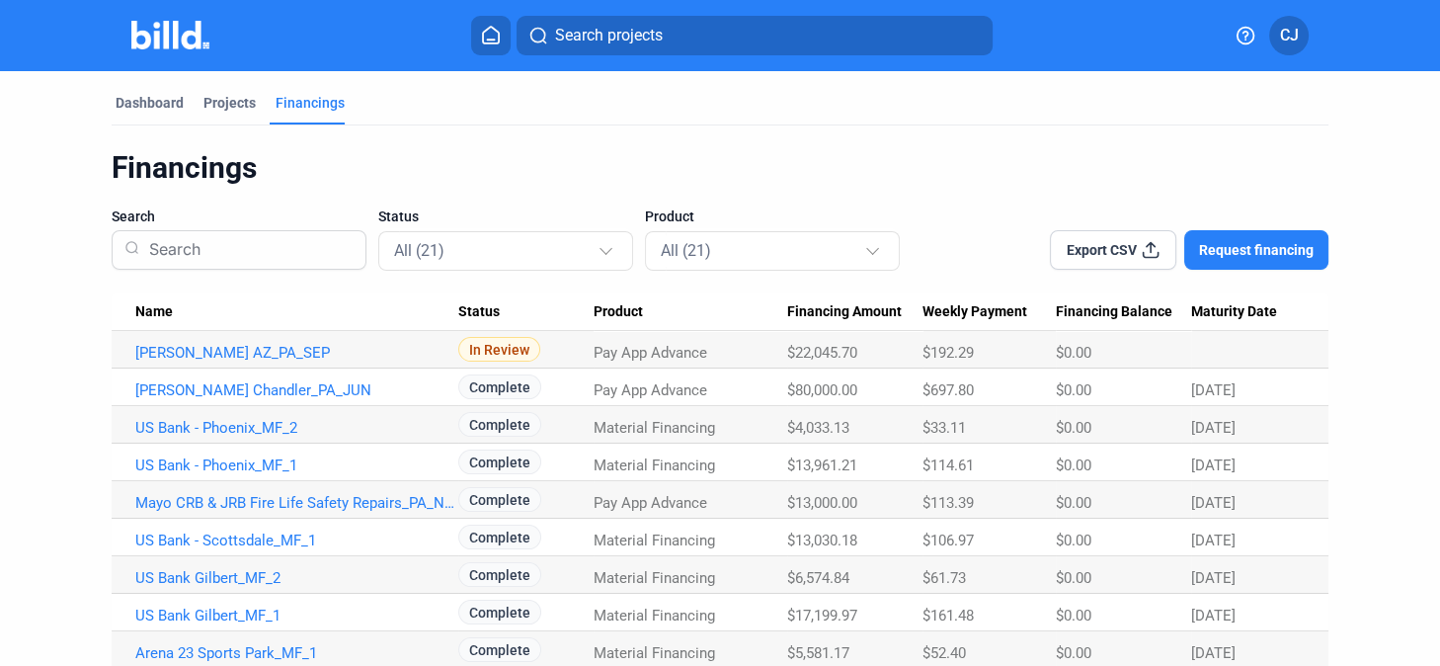
click at [514, 350] on span "In Review" at bounding box center [499, 349] width 82 height 25
click at [275, 347] on link "[PERSON_NAME] AZ_PA_SEP" at bounding box center [296, 353] width 323 height 18
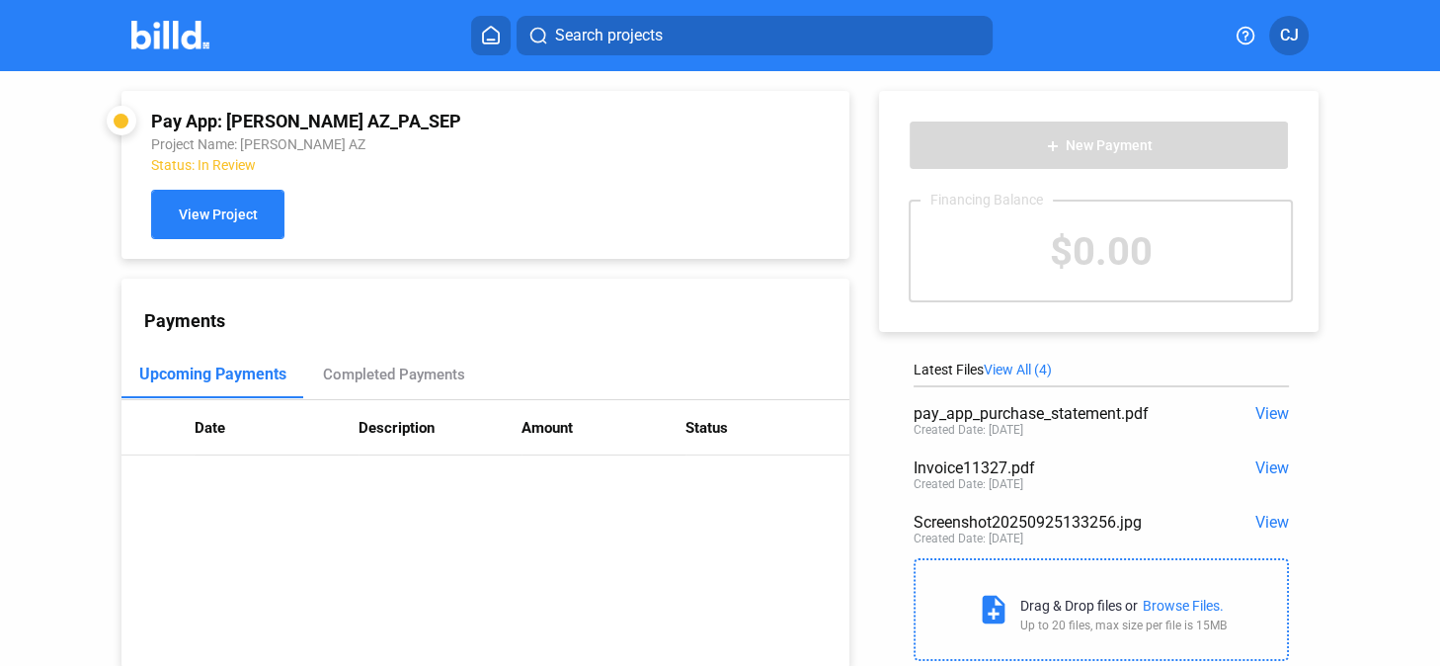
click at [236, 211] on span "View Project" at bounding box center [218, 215] width 79 height 16
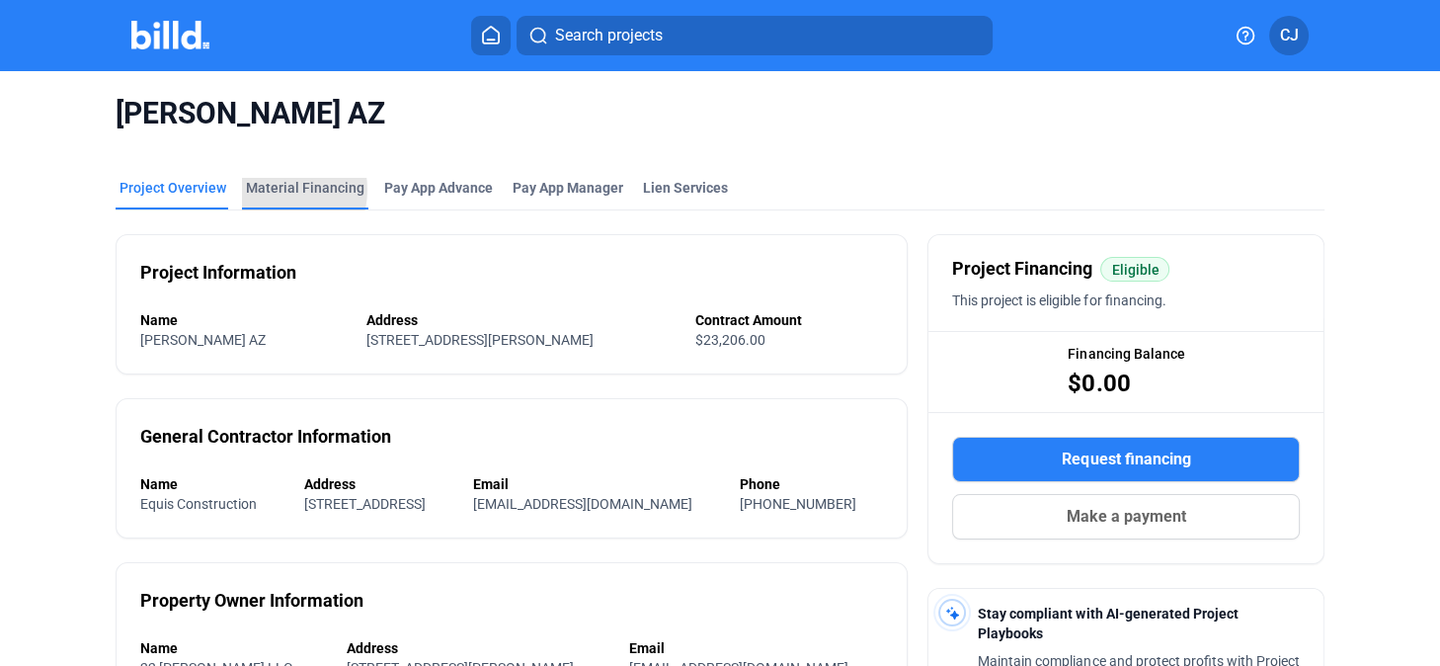
click at [276, 190] on div "Material Financing" at bounding box center [305, 188] width 118 height 20
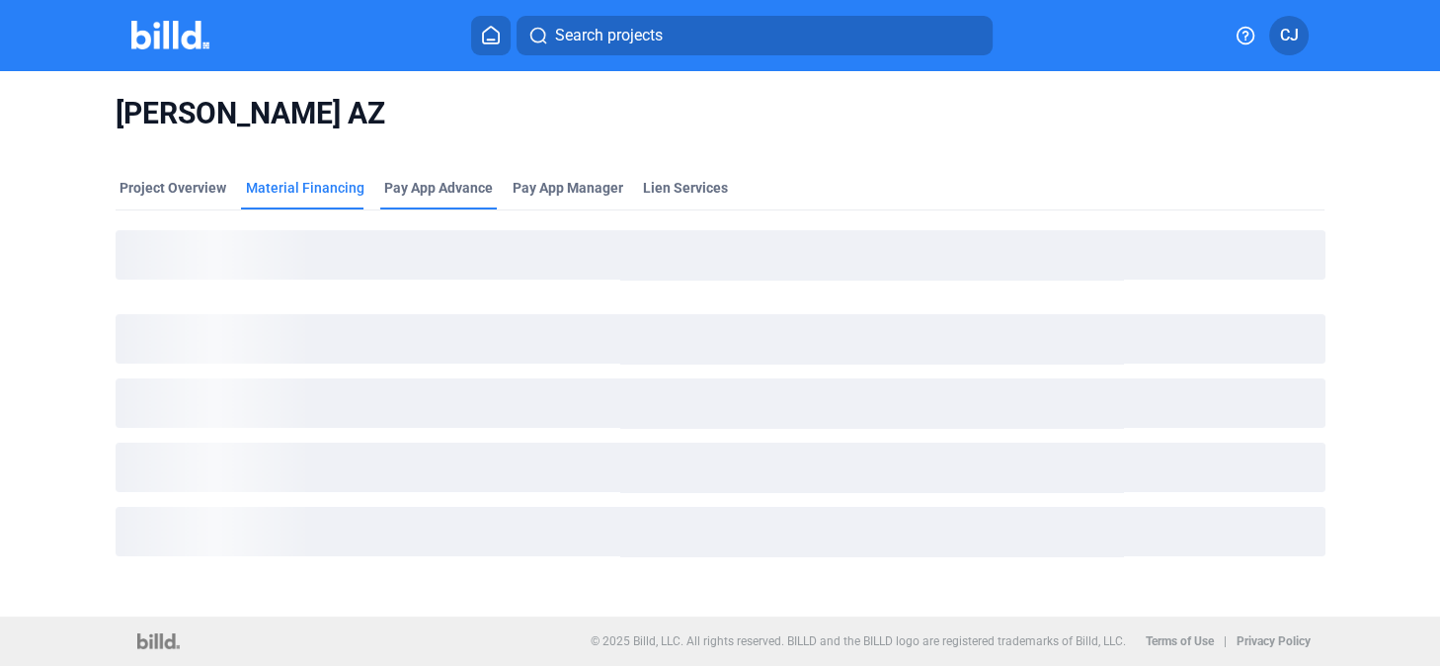
click at [445, 197] on div "Pay App Advance" at bounding box center [438, 194] width 117 height 32
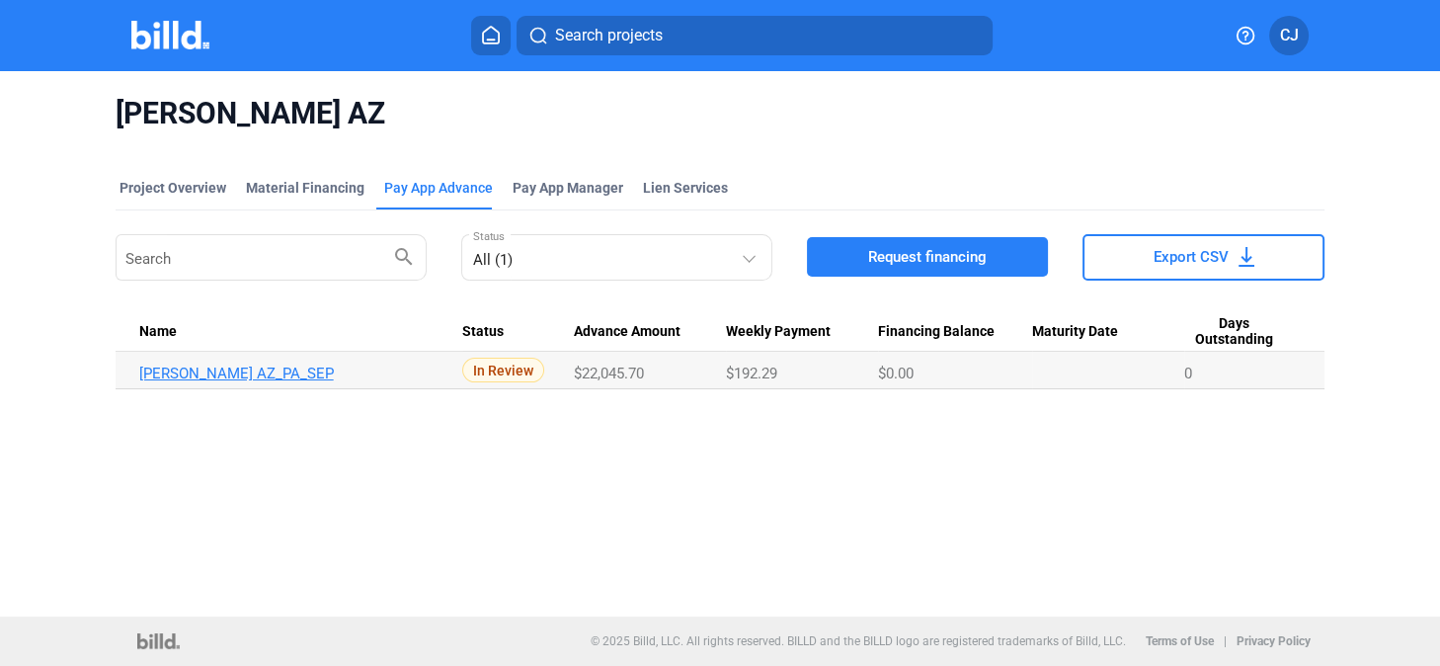
click at [256, 366] on link "[PERSON_NAME] AZ_PA_SEP" at bounding box center [300, 373] width 323 height 18
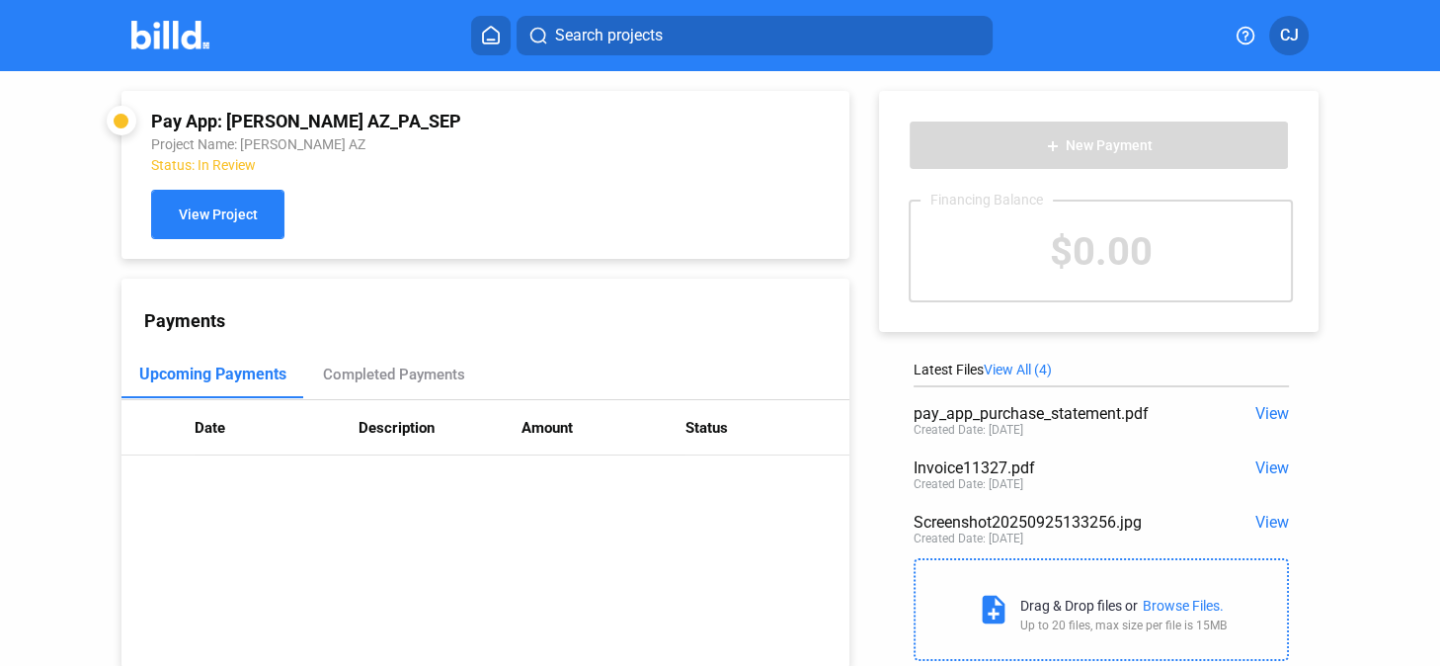
click at [217, 211] on span "View Project" at bounding box center [218, 215] width 79 height 16
click at [371, 371] on div "Completed Payments" at bounding box center [394, 374] width 142 height 18
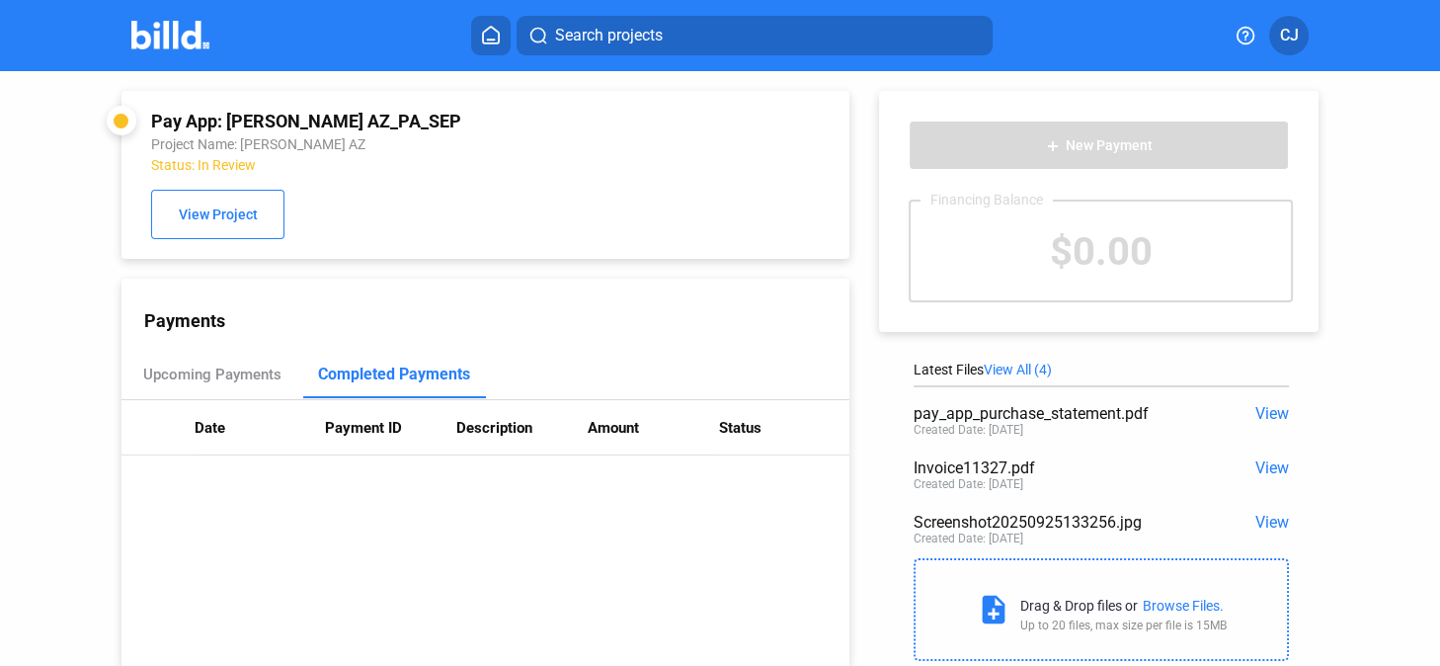
click at [1255, 411] on span "View" at bounding box center [1272, 413] width 34 height 19
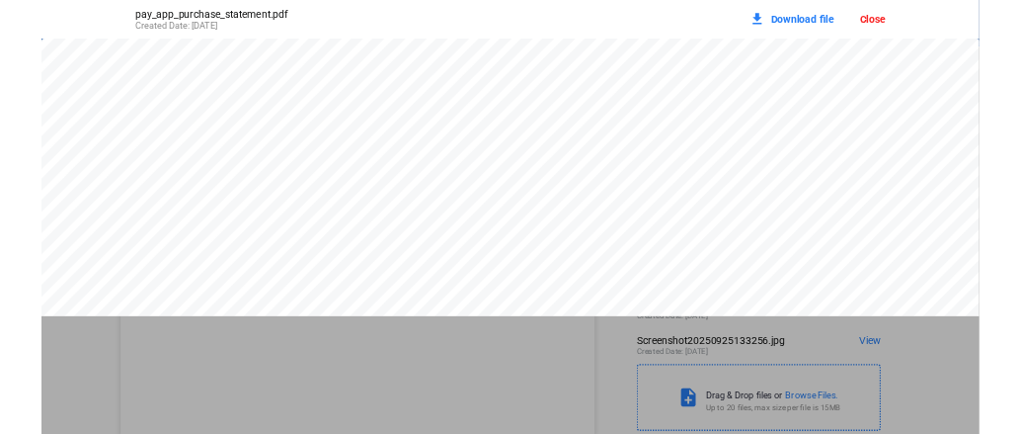
scroll to position [8994, 0]
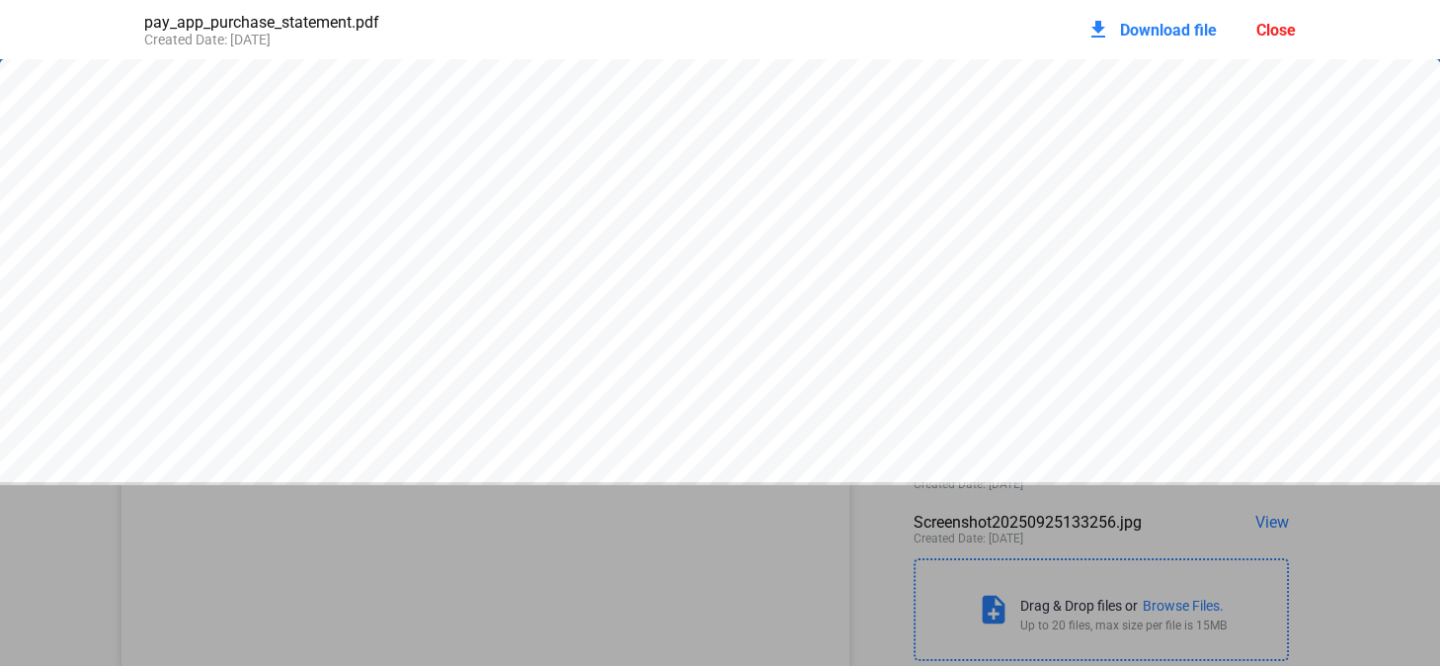
click at [1198, 28] on span "Download file" at bounding box center [1168, 30] width 97 height 19
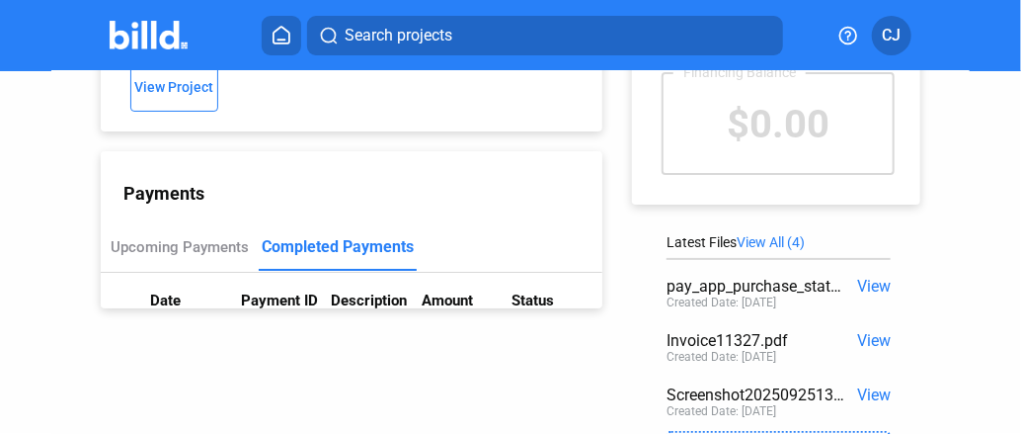
scroll to position [0, 0]
